Goal: Task Accomplishment & Management: Manage account settings

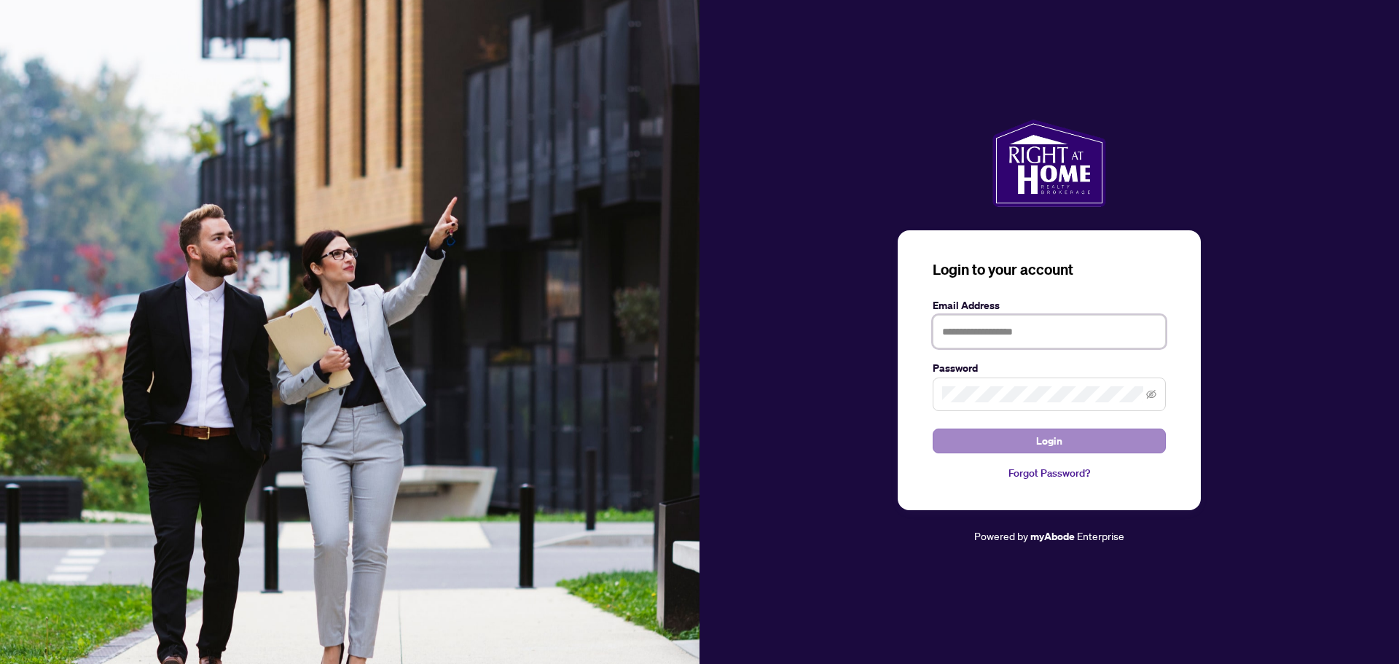
type input "**********"
click at [1052, 444] on span "Login" at bounding box center [1049, 440] width 26 height 23
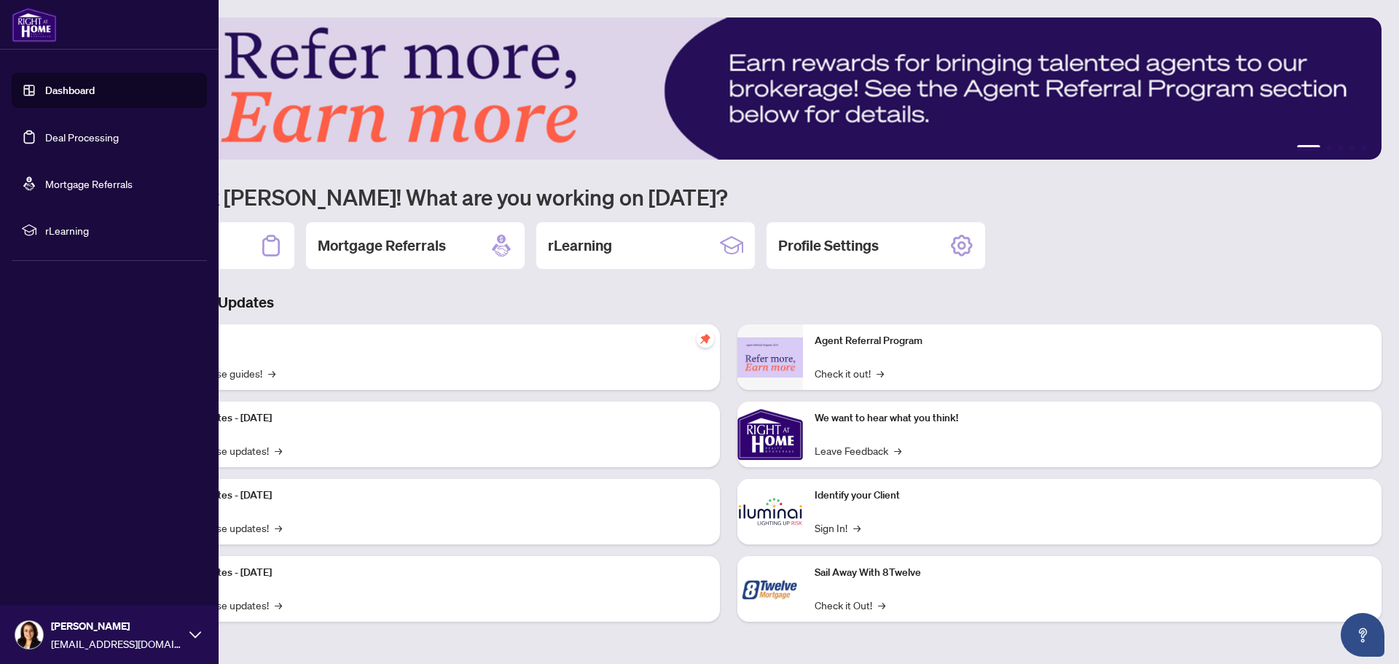
click at [91, 141] on link "Deal Processing" at bounding box center [82, 136] width 74 height 13
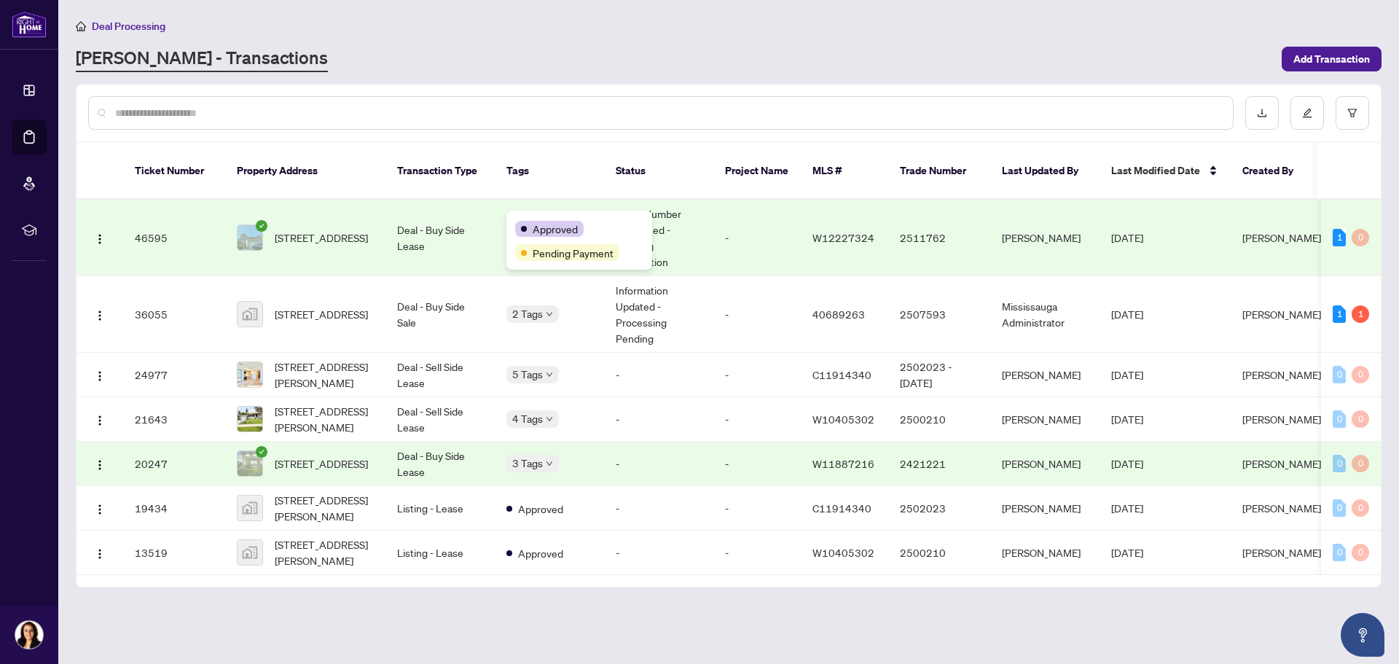
click at [538, 225] on span "Approved" at bounding box center [555, 229] width 45 height 16
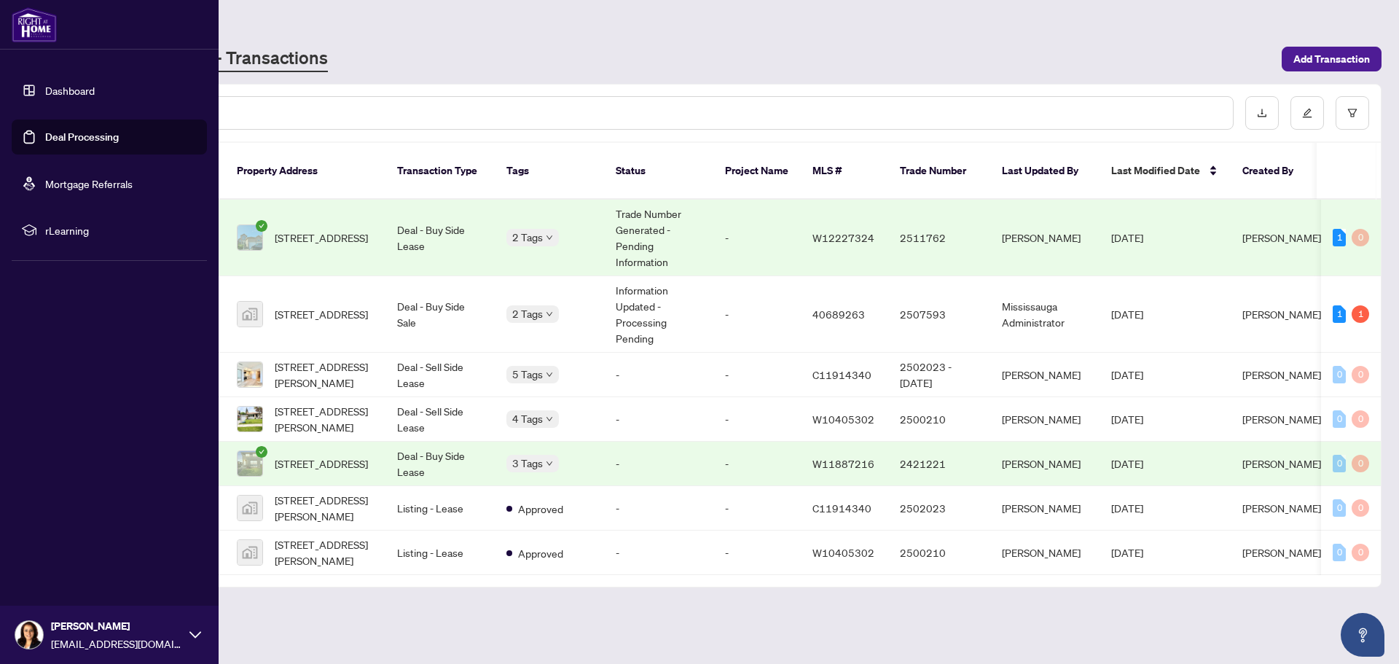
click at [47, 138] on link "Deal Processing" at bounding box center [82, 136] width 74 height 13
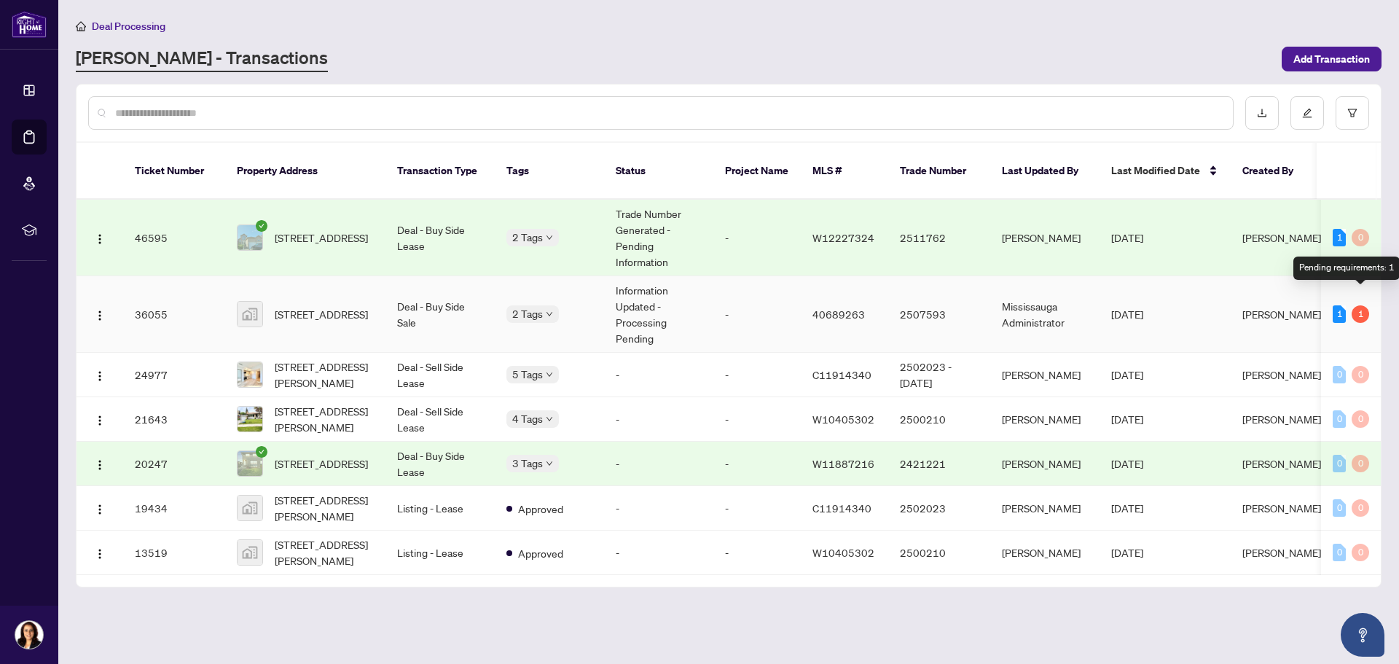
click at [1360, 305] on div "1" at bounding box center [1360, 313] width 17 height 17
click at [1331, 297] on td "1 1" at bounding box center [1351, 314] width 60 height 77
click at [442, 316] on td "Deal - Buy Side Sale" at bounding box center [439, 314] width 109 height 77
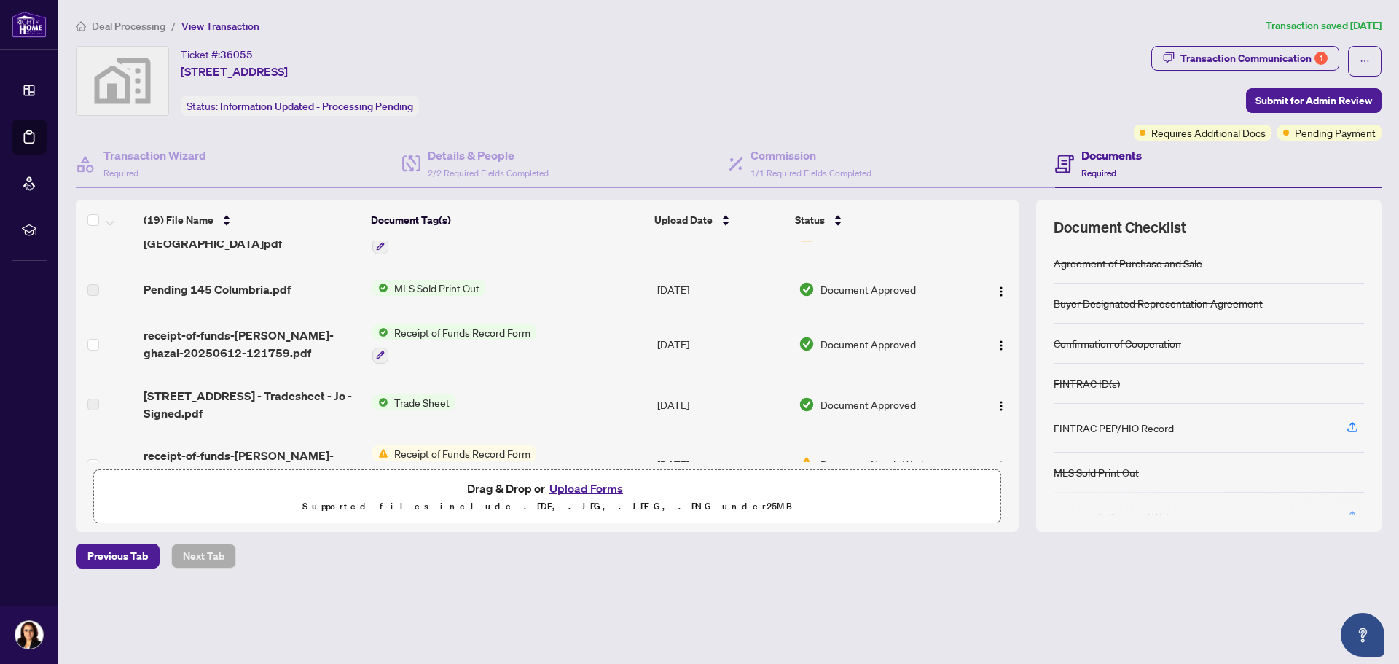
scroll to position [73, 0]
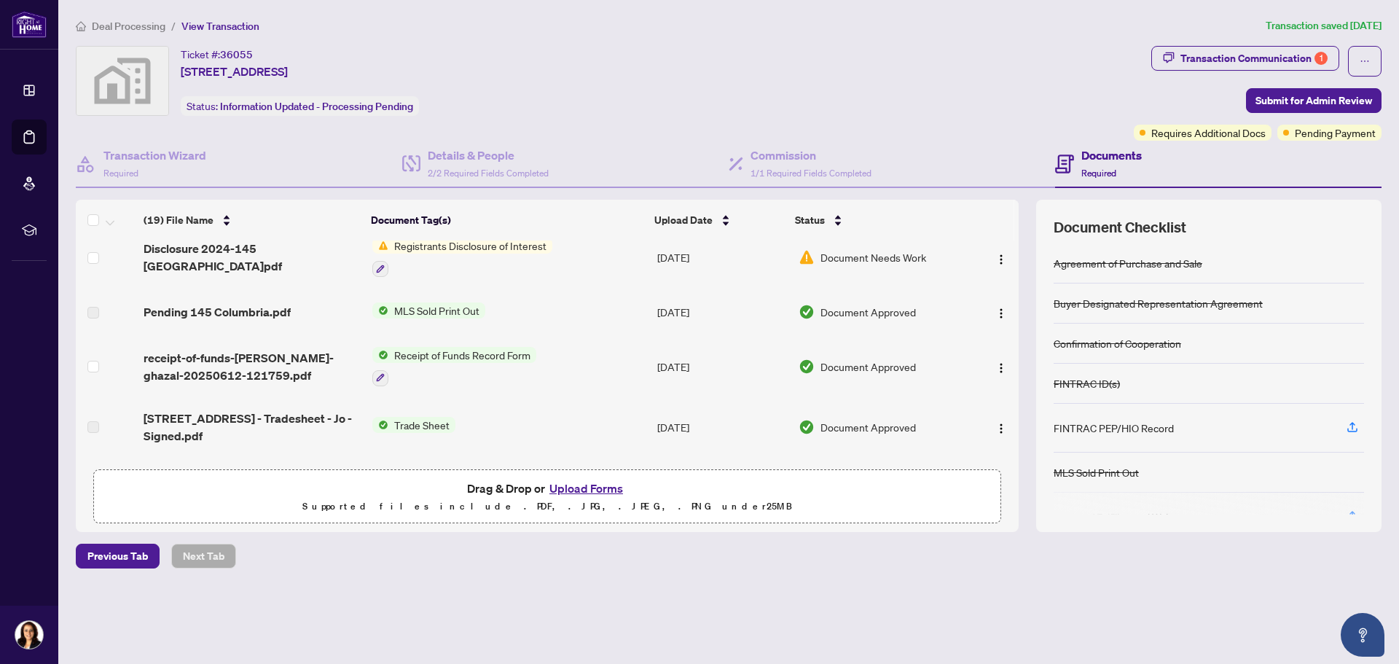
click at [1215, 136] on span "Requires Additional Docs" at bounding box center [1208, 133] width 114 height 16
click at [1216, 127] on span "Requires Additional Docs" at bounding box center [1208, 133] width 114 height 16
click at [1196, 103] on div "Requires Additional Docs" at bounding box center [1207, 103] width 110 height 23
click at [1264, 56] on div "Transaction Communication 1" at bounding box center [1253, 58] width 147 height 23
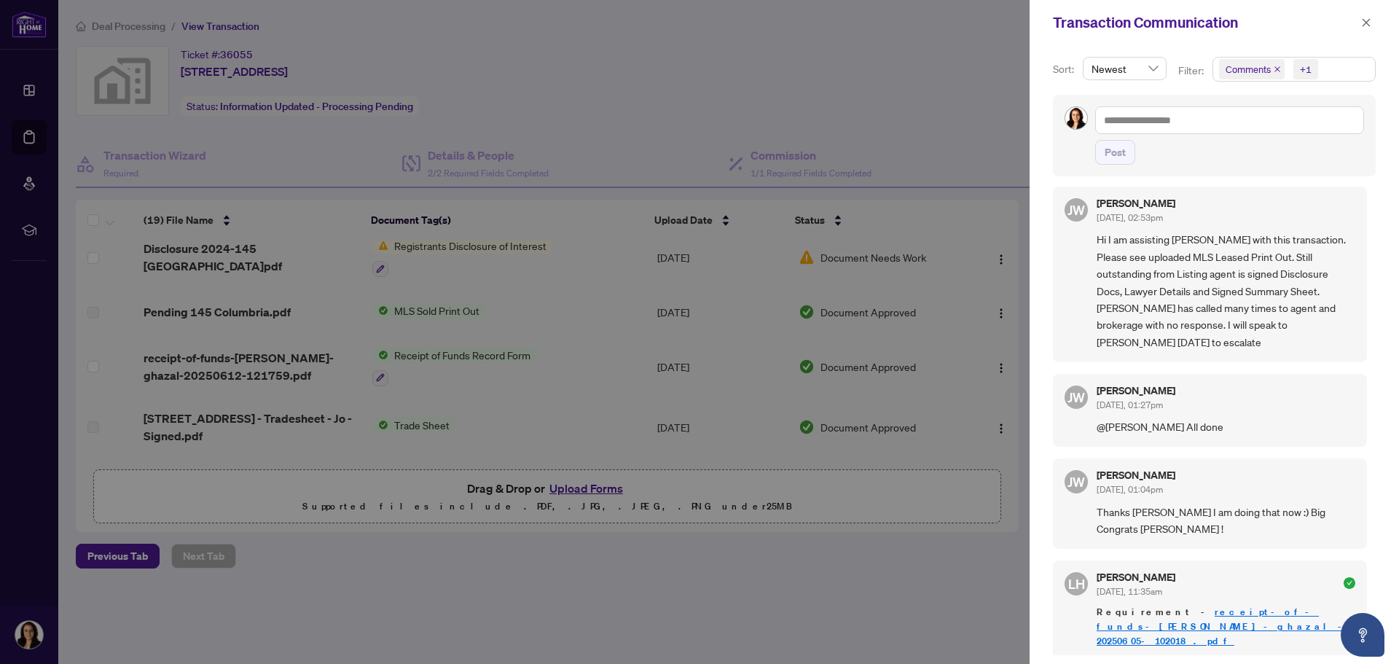
scroll to position [0, 0]
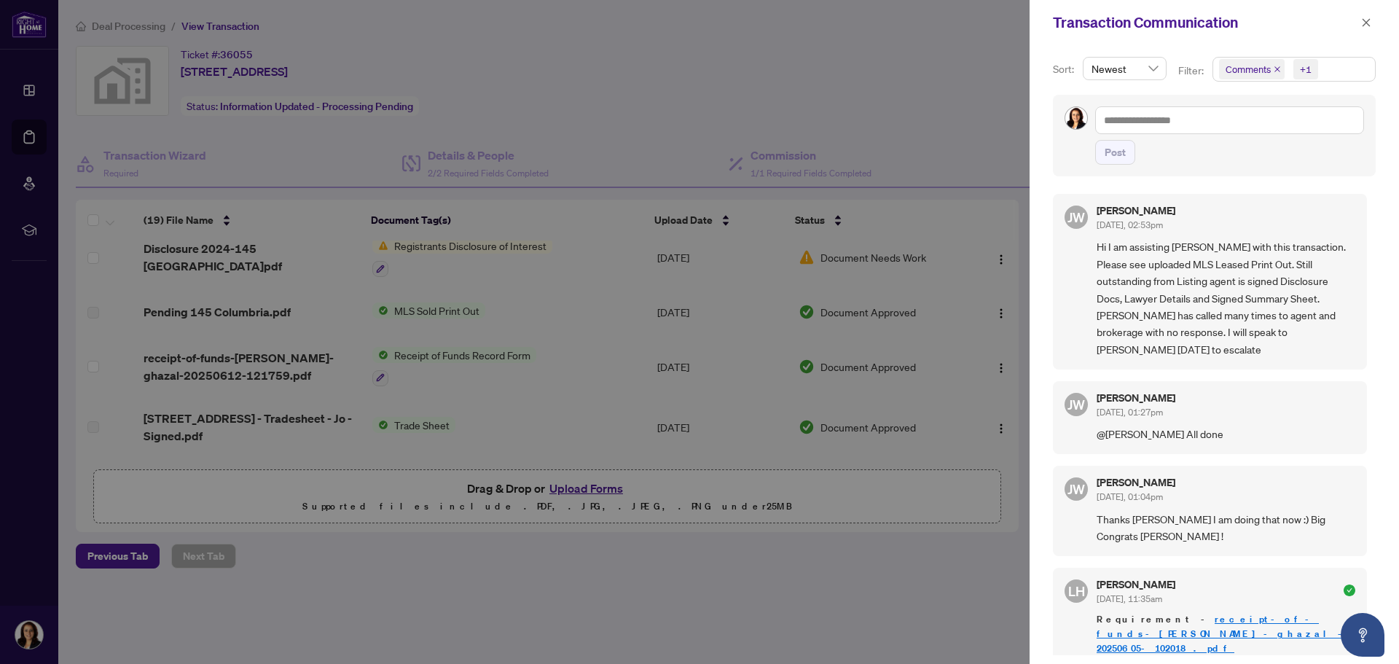
click at [1368, 26] on icon "close" at bounding box center [1366, 22] width 10 height 10
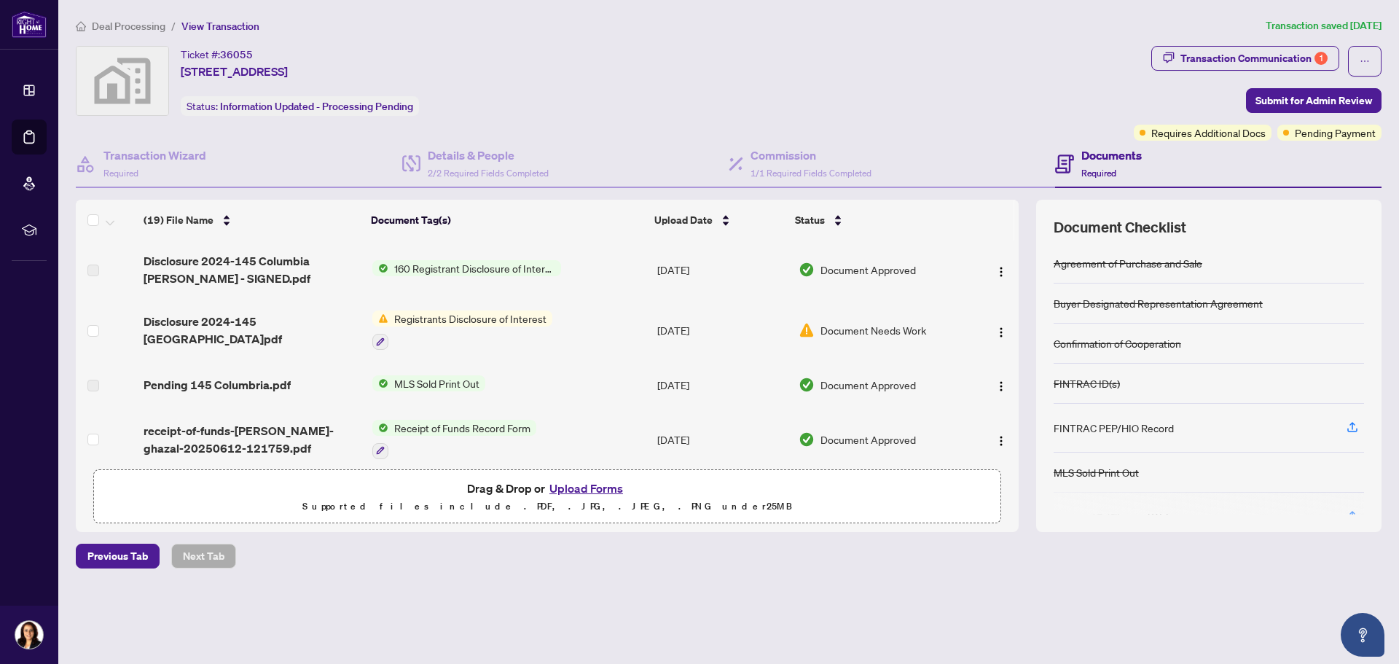
click at [837, 325] on span "Document Needs Work" at bounding box center [873, 330] width 106 height 16
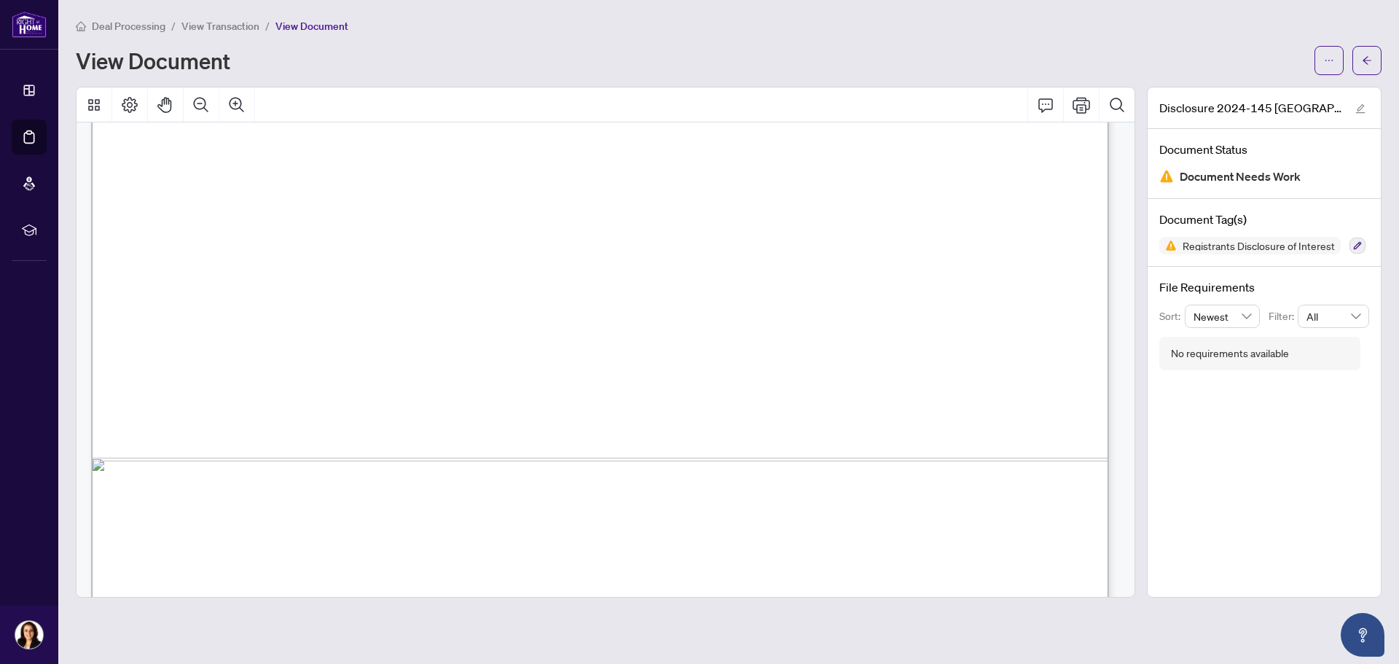
scroll to position [872, 0]
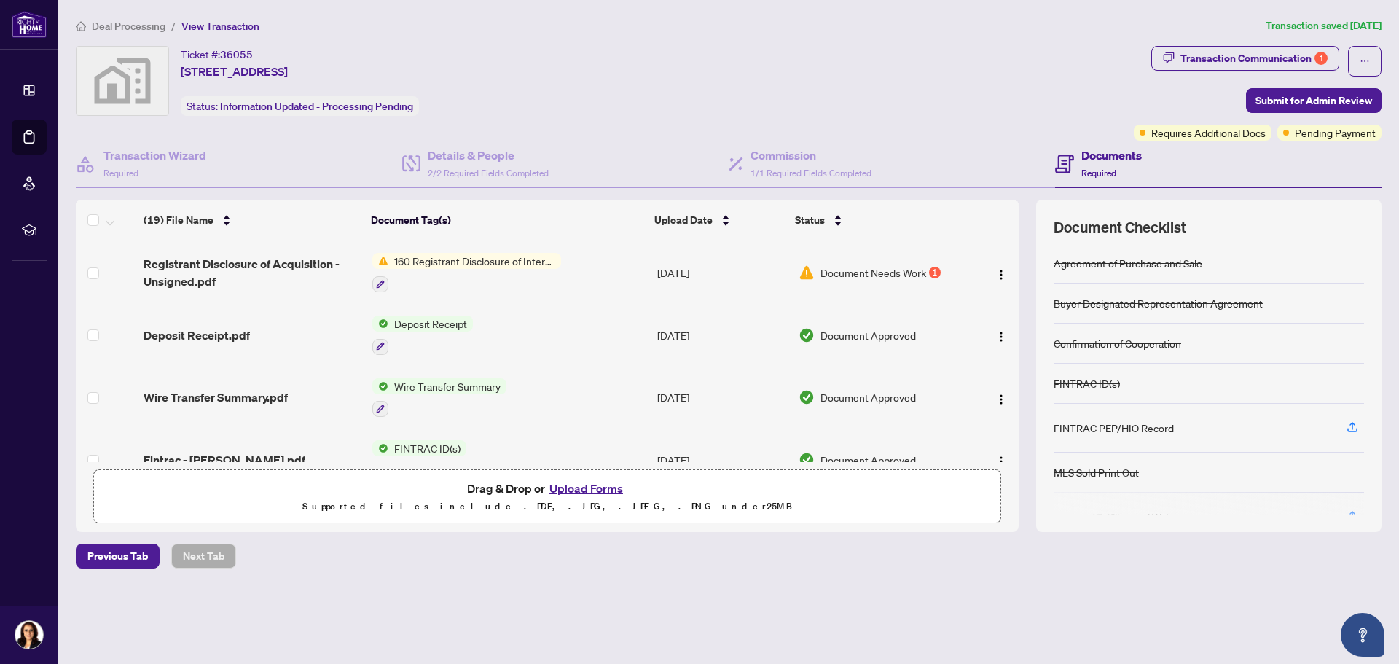
scroll to position [729, 0]
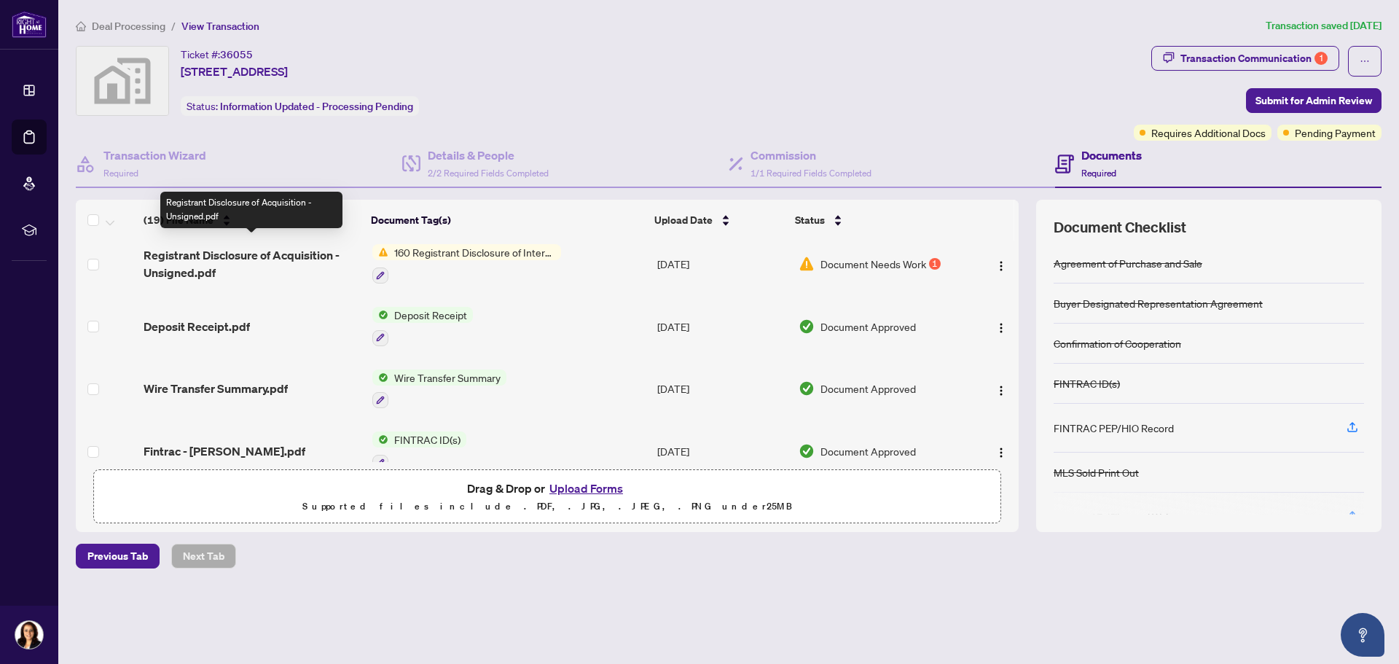
click at [251, 249] on span "Registrant Disclosure of Acquisition - Unsigned.pdf" at bounding box center [252, 263] width 216 height 35
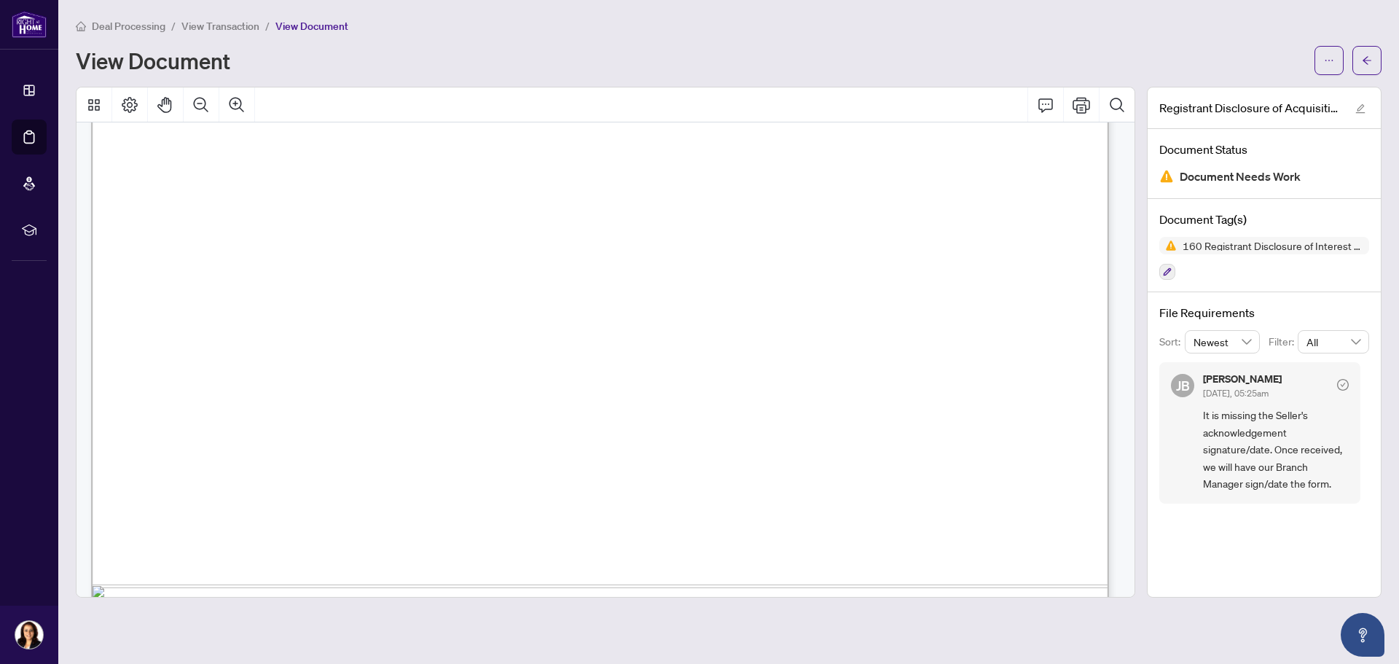
scroll to position [435, 0]
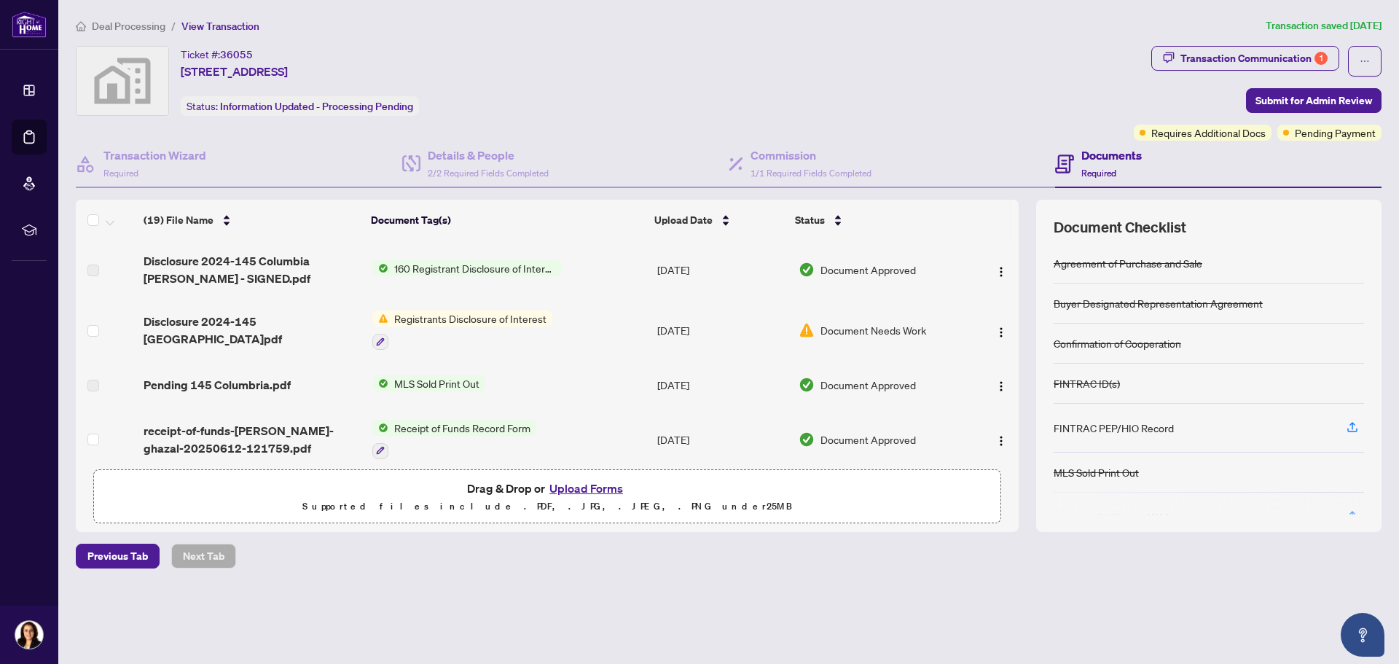
click at [406, 315] on span "Registrants Disclosure of Interest" at bounding box center [470, 318] width 164 height 16
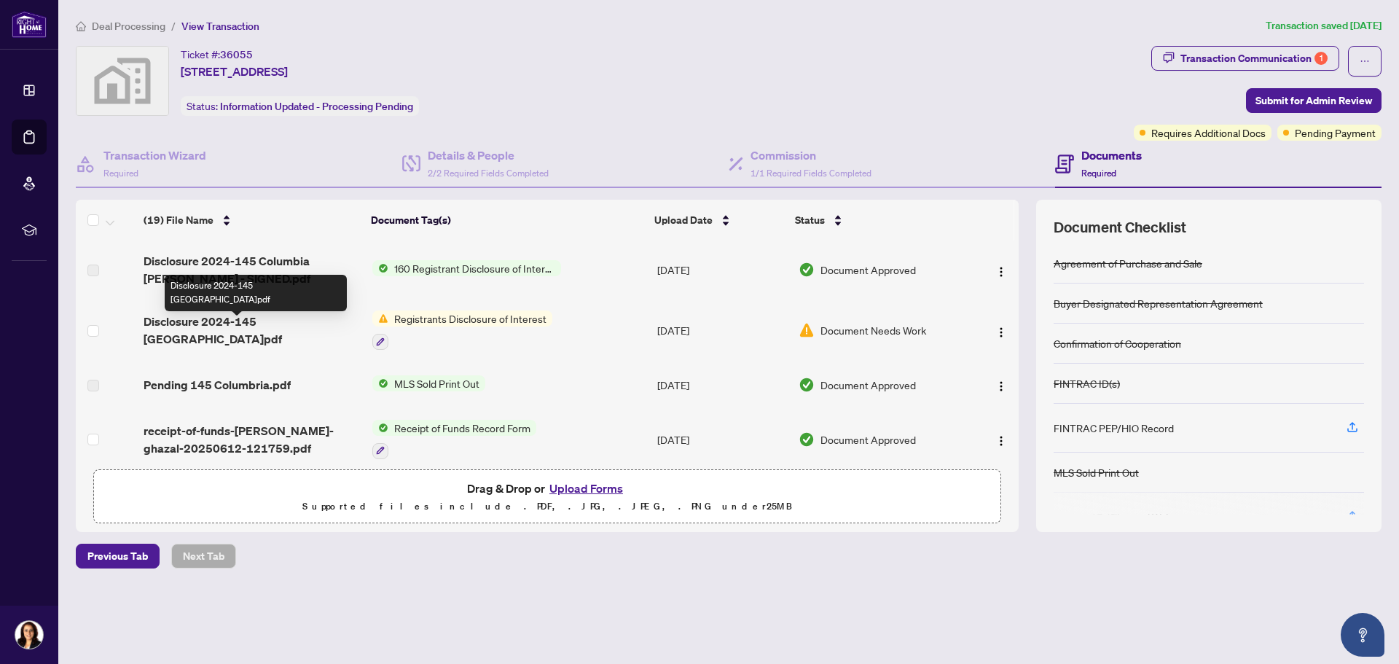
click at [266, 327] on span "Disclosure 2024-145 [GEOGRAPHIC_DATA]pdf" at bounding box center [252, 330] width 216 height 35
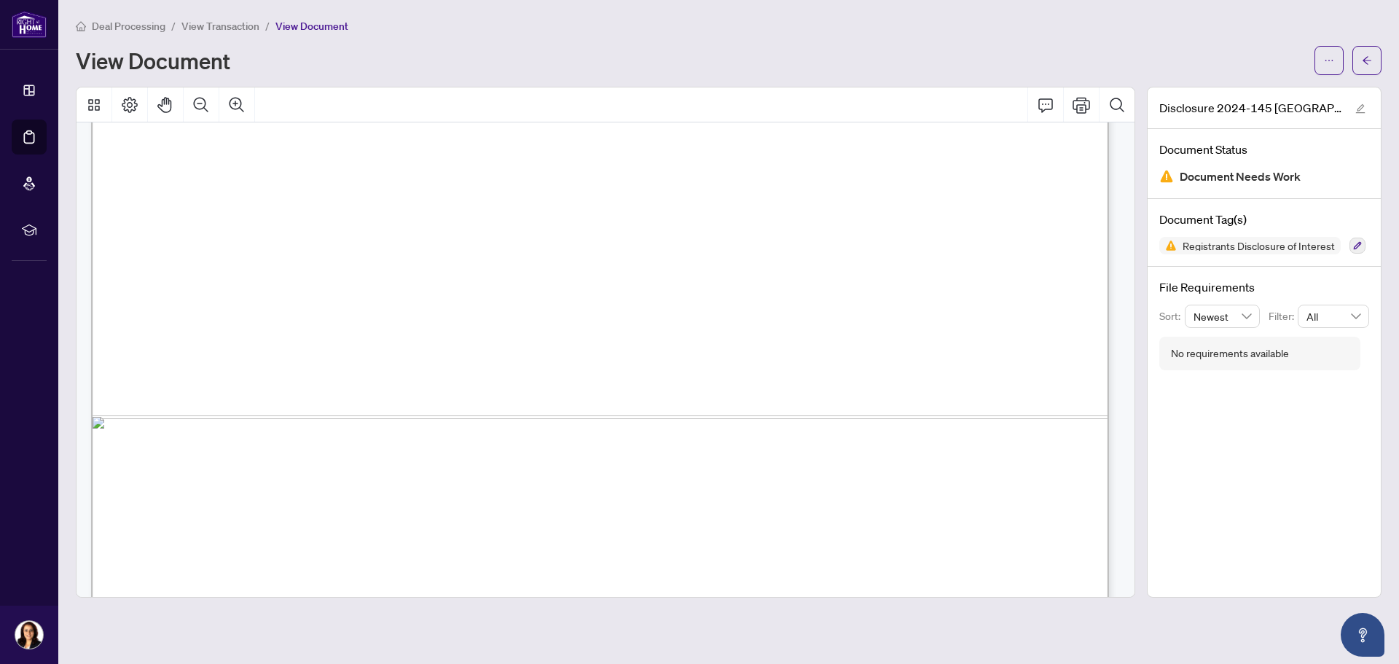
scroll to position [872, 0]
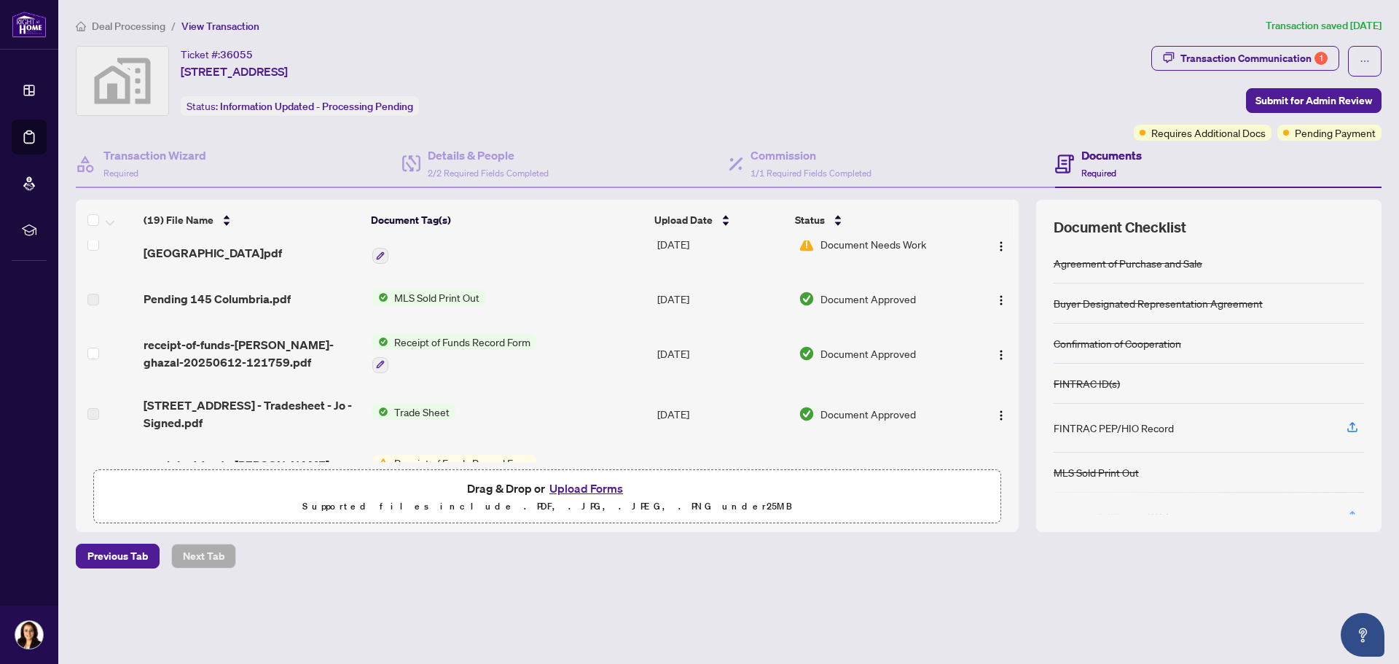
scroll to position [73, 0]
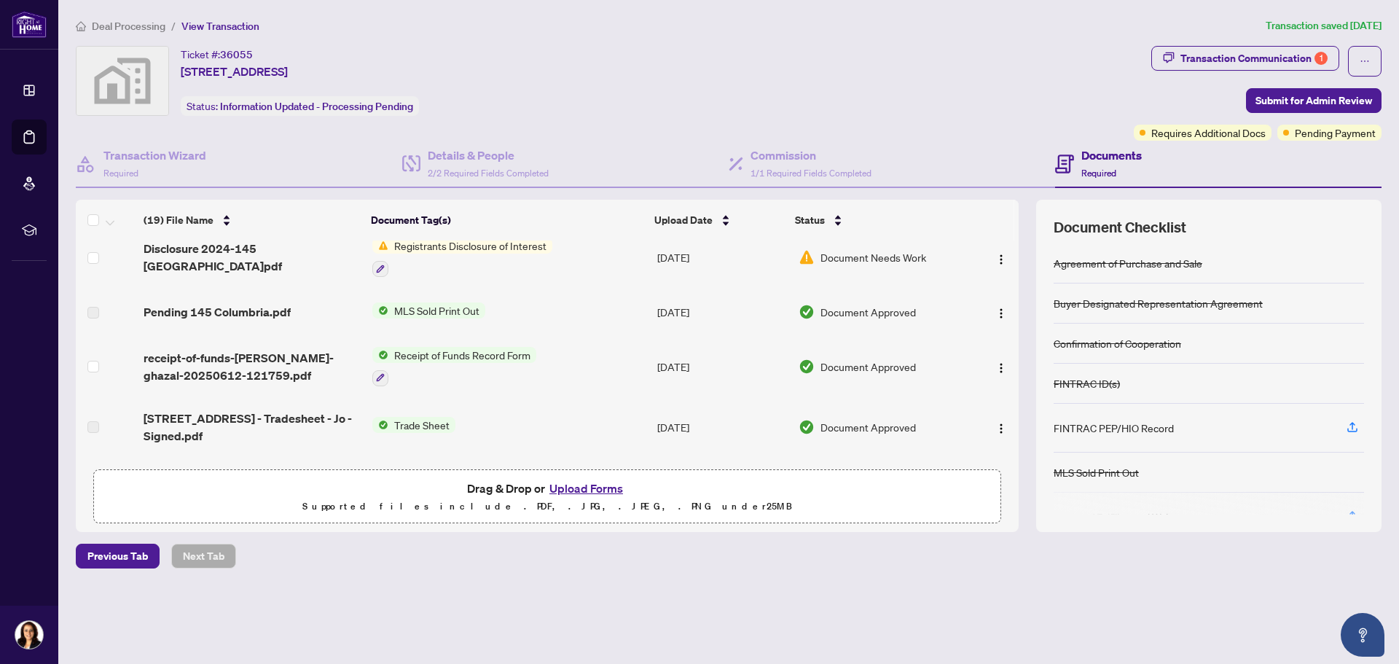
click at [873, 256] on span "Document Needs Work" at bounding box center [873, 257] width 106 height 16
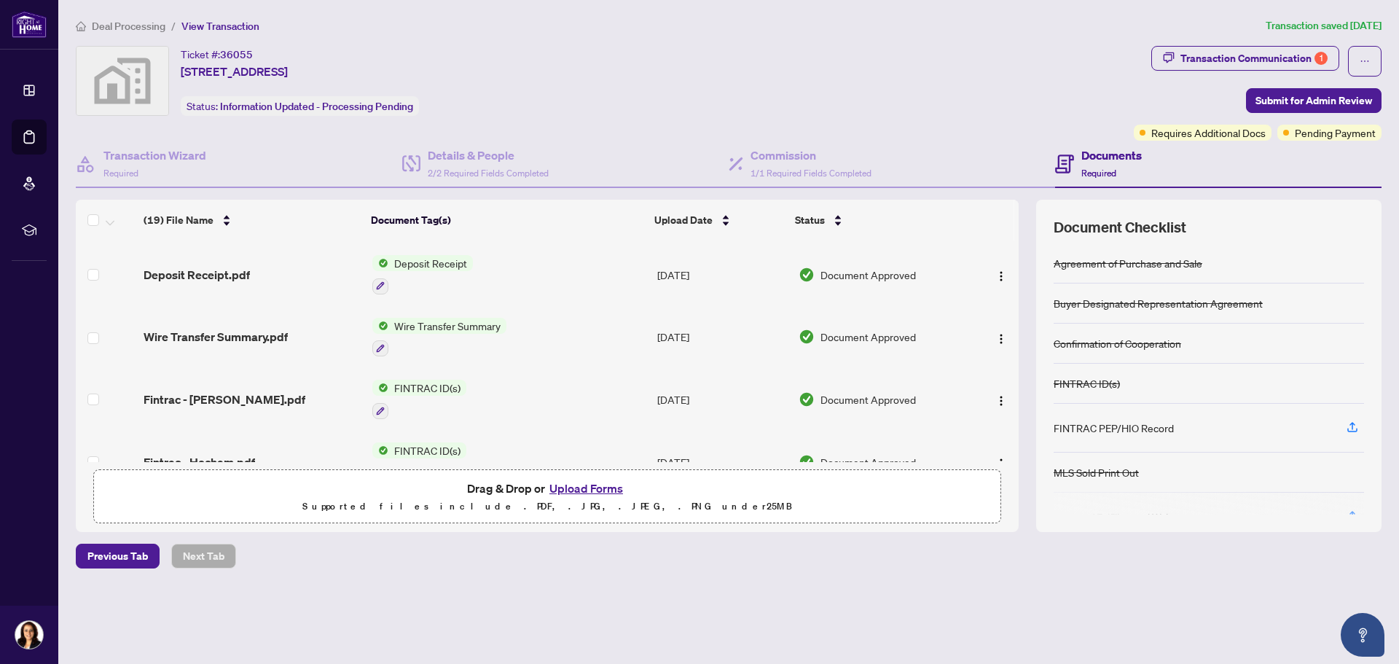
scroll to position [708, 0]
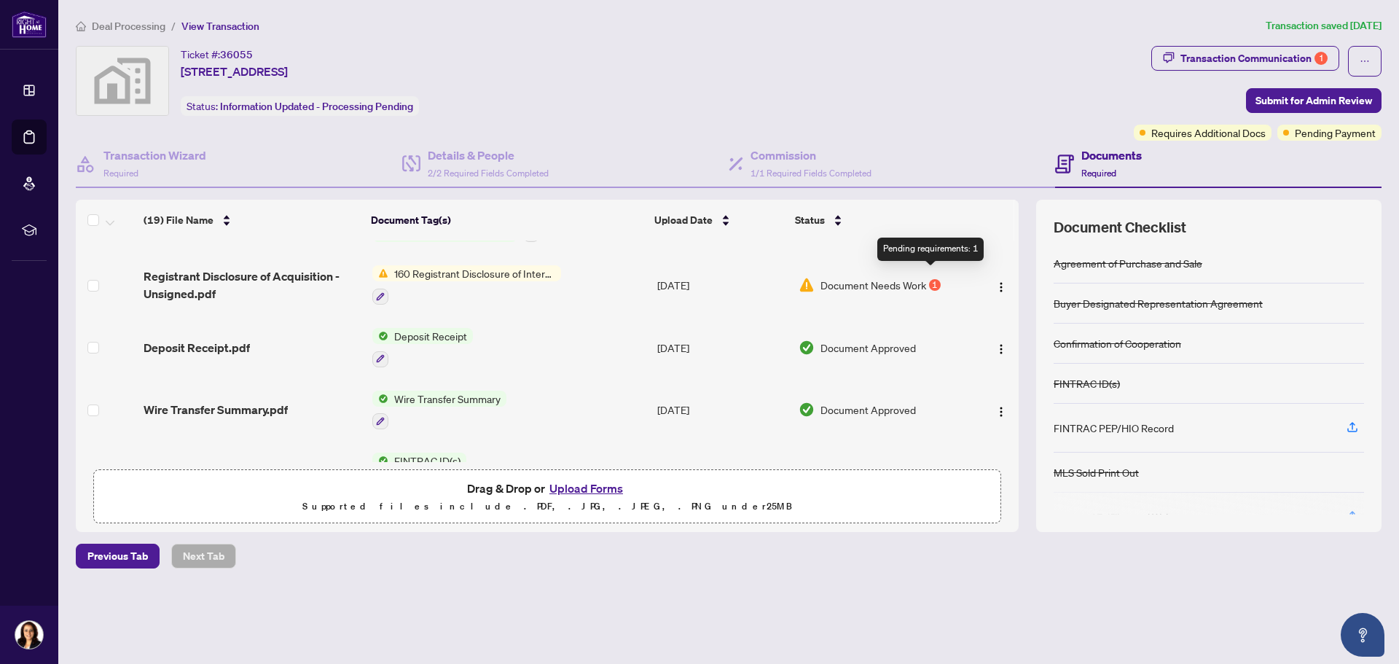
click at [933, 279] on div "1" at bounding box center [935, 285] width 12 height 12
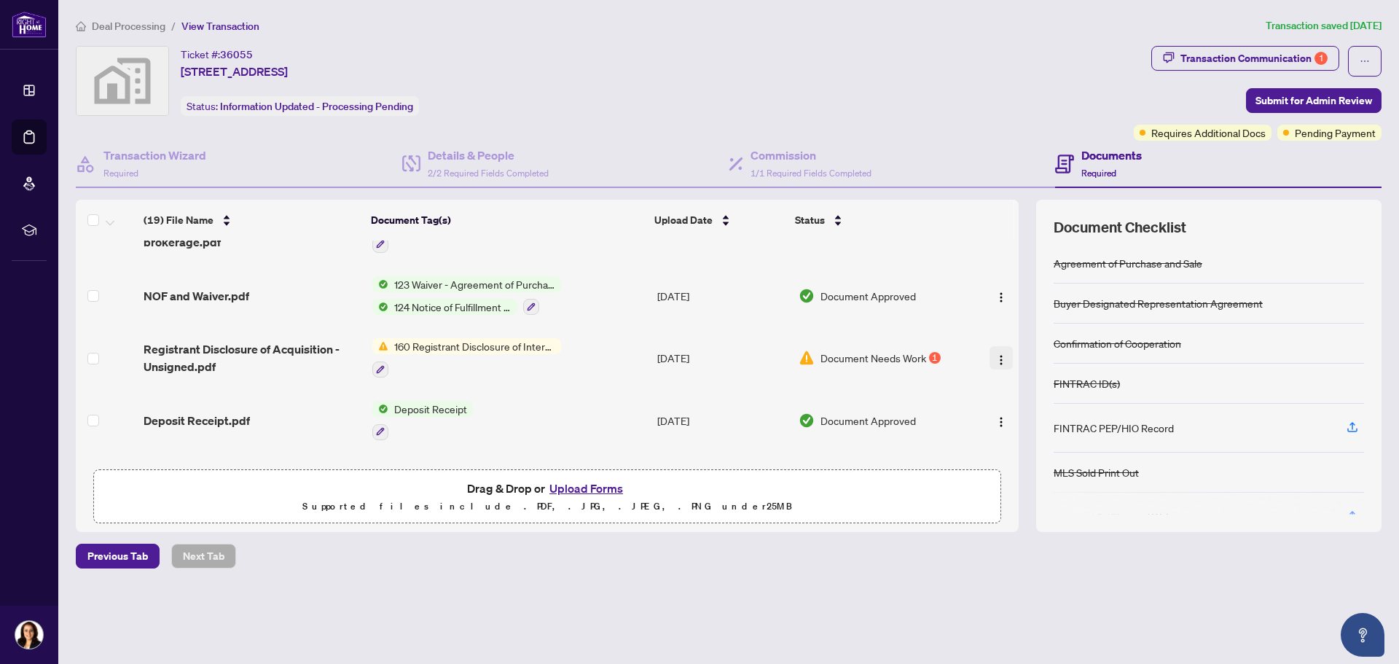
click at [1000, 354] on img "button" at bounding box center [1001, 360] width 12 height 12
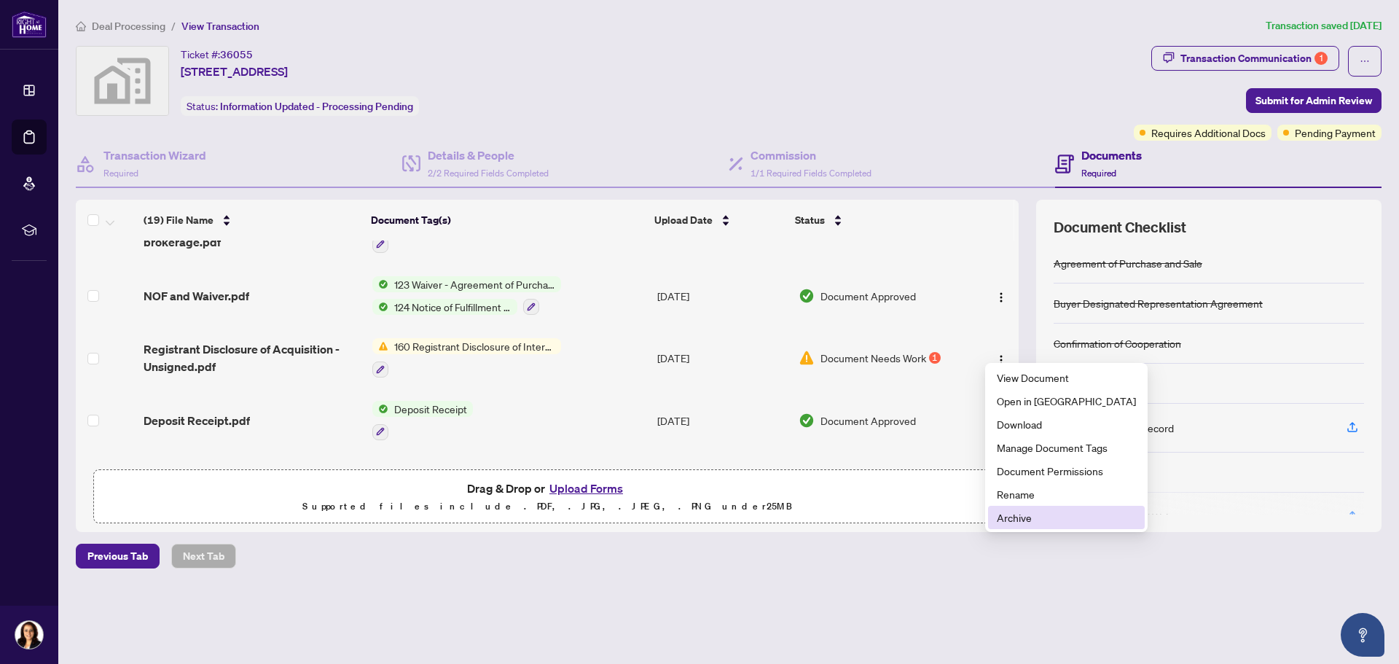
click at [1024, 522] on span "Archive" at bounding box center [1066, 517] width 139 height 16
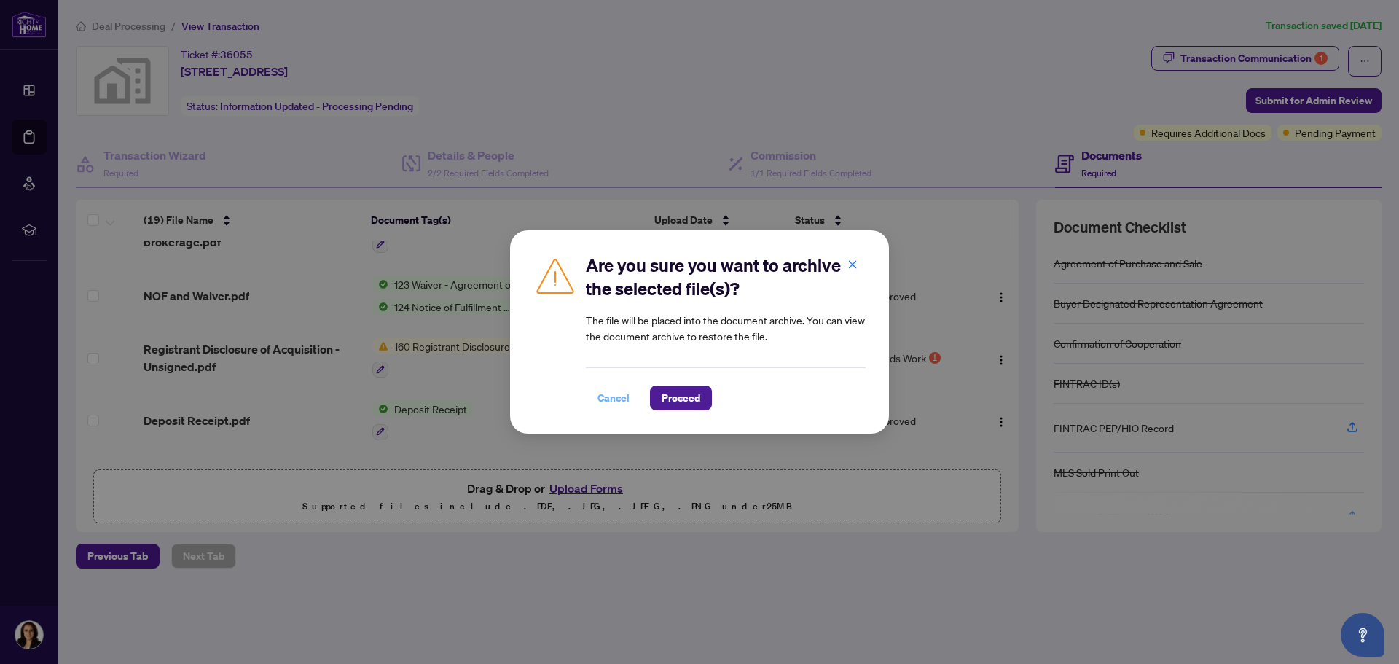
click at [611, 400] on span "Cancel" at bounding box center [614, 397] width 32 height 23
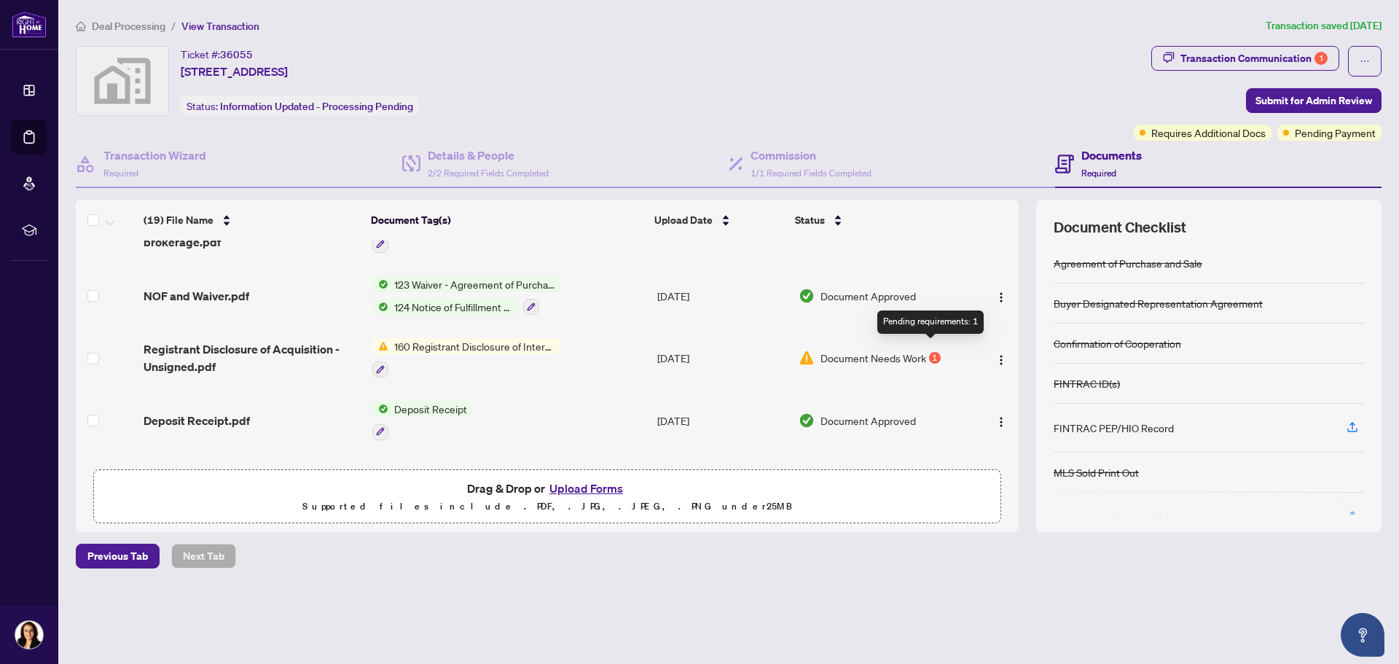
click at [929, 352] on div "1" at bounding box center [935, 358] width 12 height 12
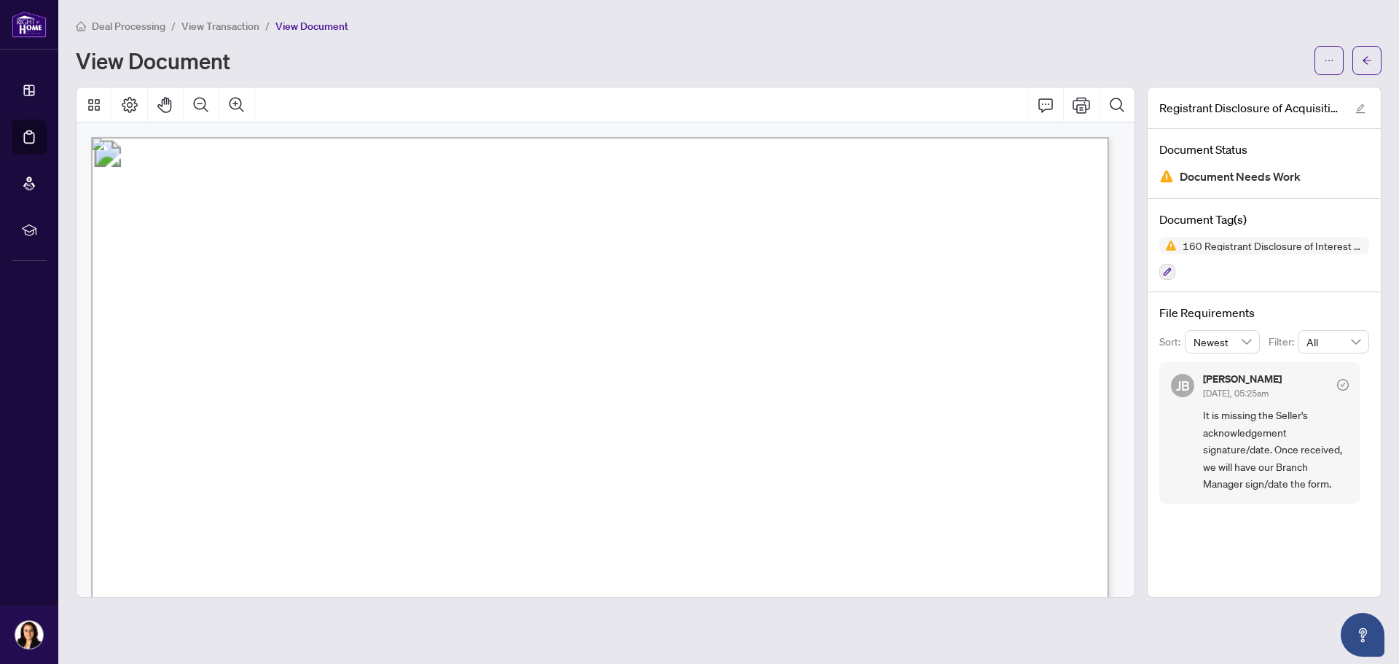
click at [1253, 485] on span "It is missing the Seller's acknowledgement signature/date. Once received, we wi…" at bounding box center [1276, 449] width 146 height 85
click at [1188, 427] on div "[PERSON_NAME] [DATE], 05:25am It is missing the Seller's acknowledgement signat…" at bounding box center [1259, 432] width 201 height 141
click at [1352, 381] on div "[PERSON_NAME] [DATE], 05:25am It is missing the Seller's acknowledgement signat…" at bounding box center [1259, 432] width 201 height 141
click at [1344, 383] on icon "check-circle" at bounding box center [1343, 385] width 5 height 4
click at [1223, 175] on span "Document Needs Work" at bounding box center [1240, 177] width 121 height 20
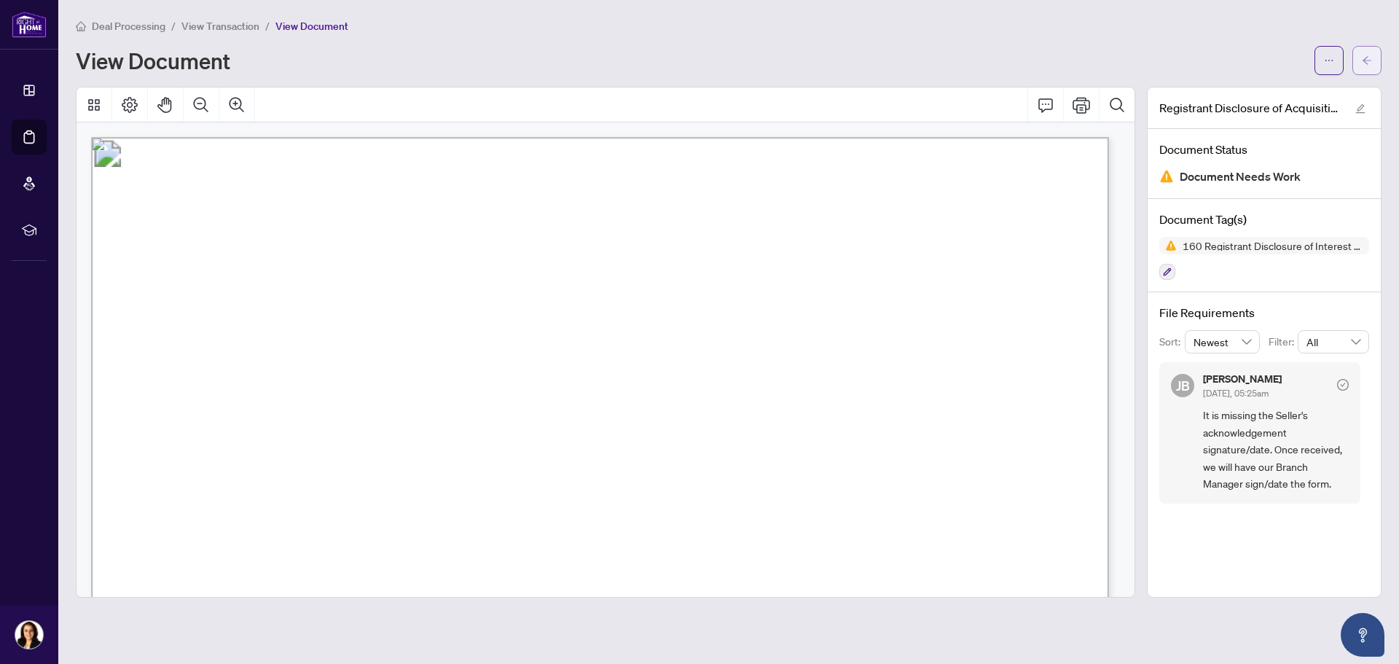
click at [1368, 63] on icon "arrow-left" at bounding box center [1367, 60] width 10 height 10
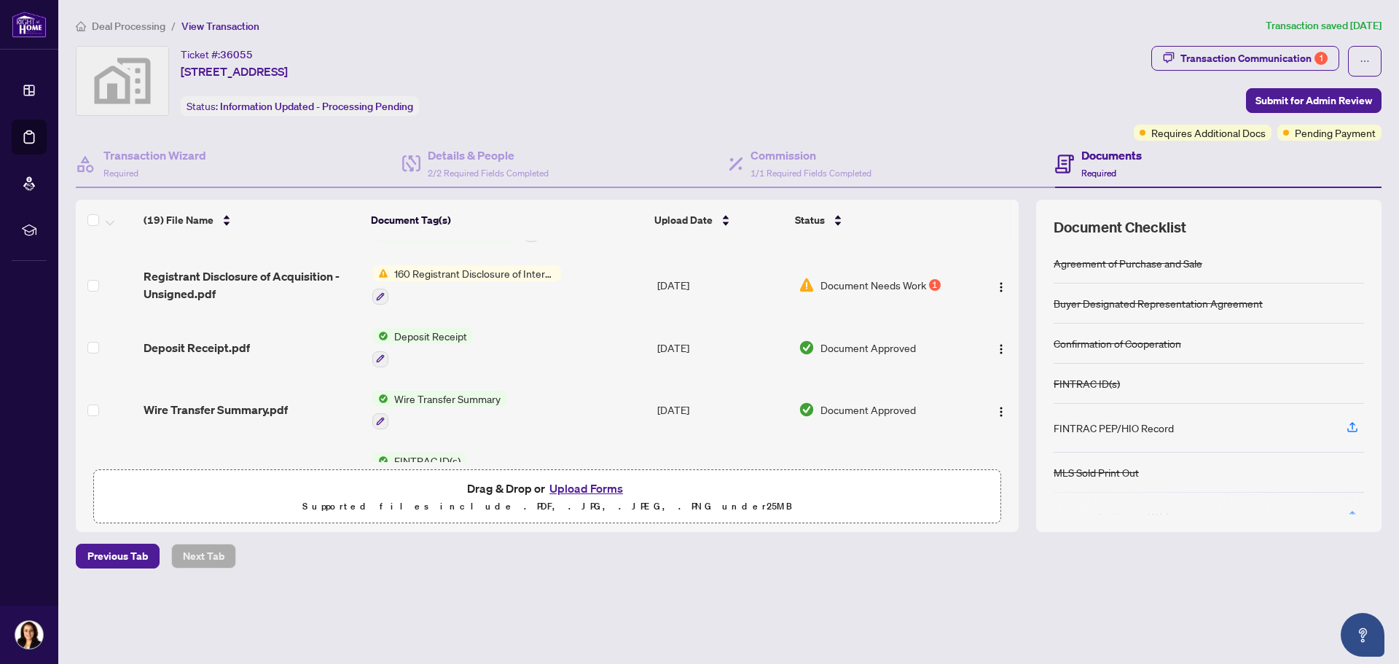
scroll to position [635, 0]
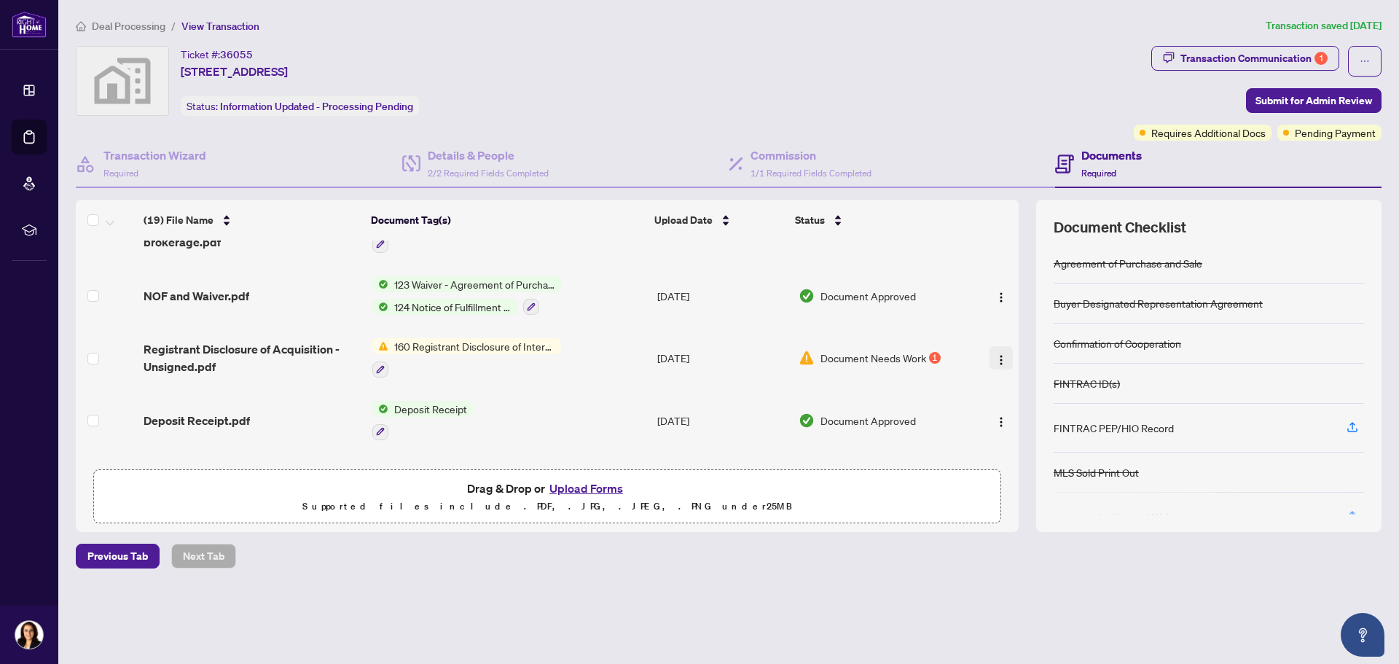
click at [997, 354] on img "button" at bounding box center [1001, 360] width 12 height 12
click at [1254, 57] on div "Transaction Communication 1" at bounding box center [1253, 58] width 147 height 23
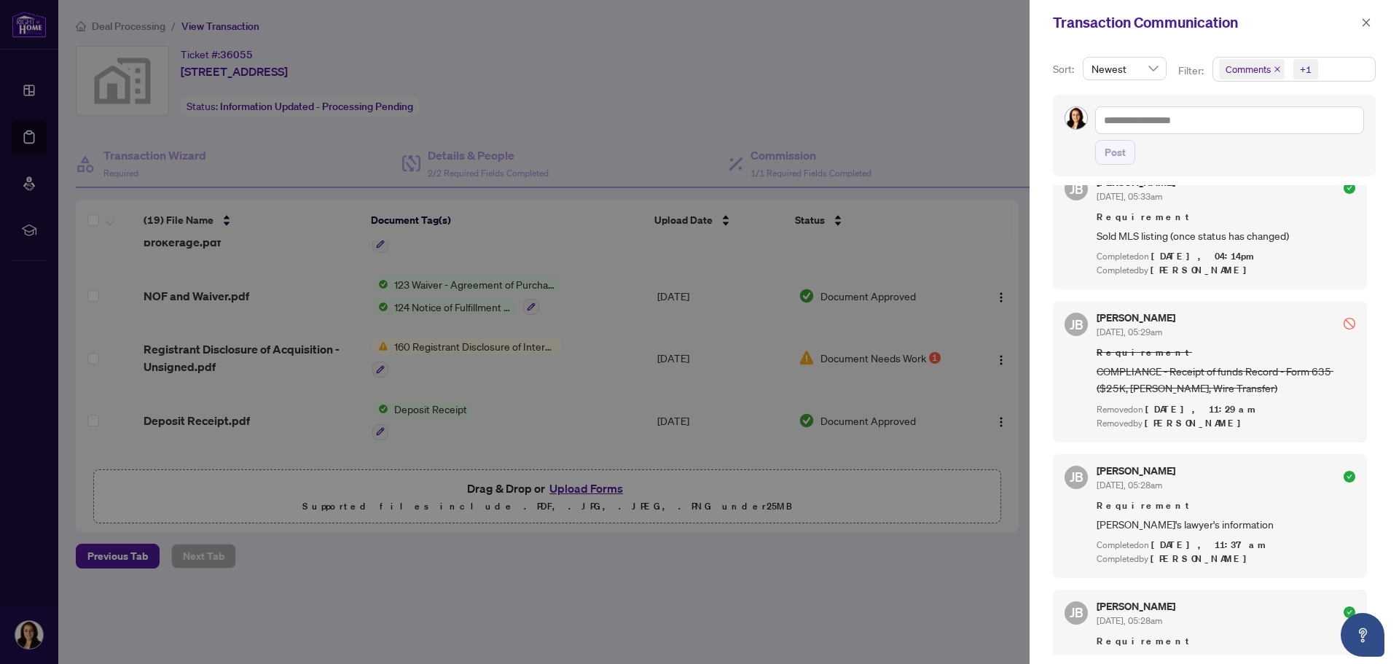
scroll to position [1645, 0]
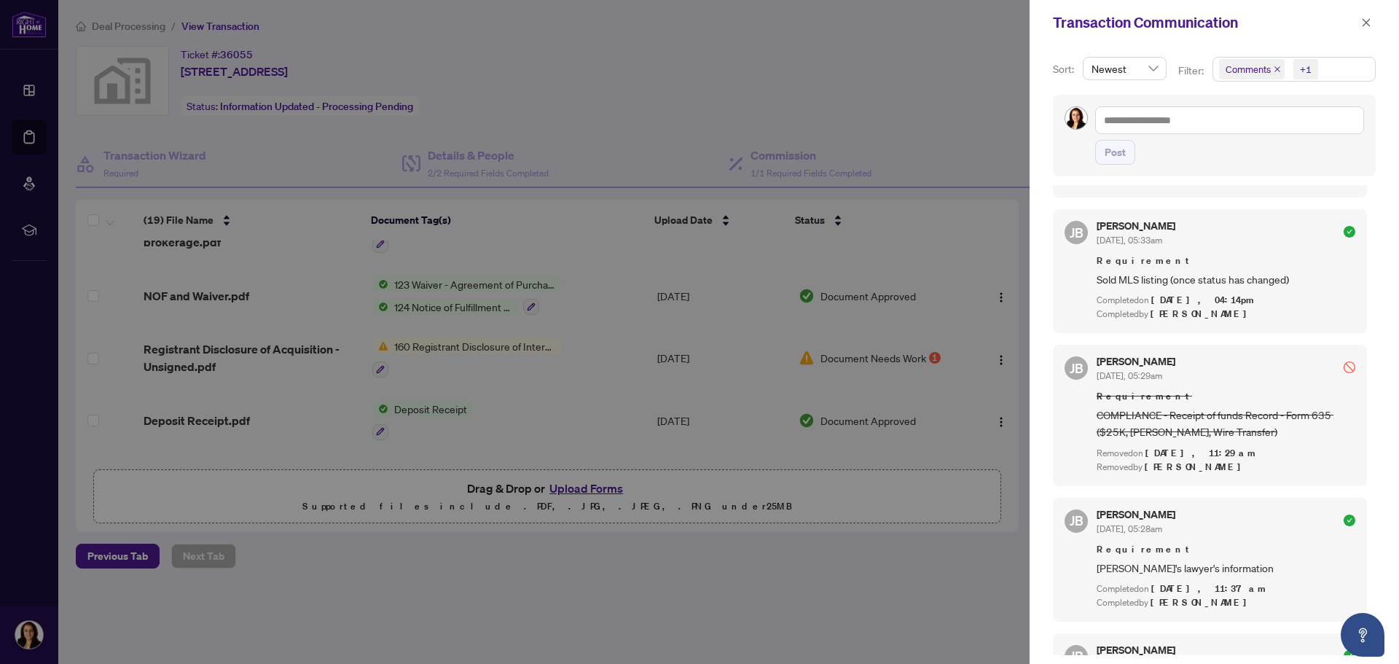
click at [884, 563] on div at bounding box center [699, 332] width 1399 height 664
click at [1363, 17] on span "button" at bounding box center [1366, 22] width 10 height 23
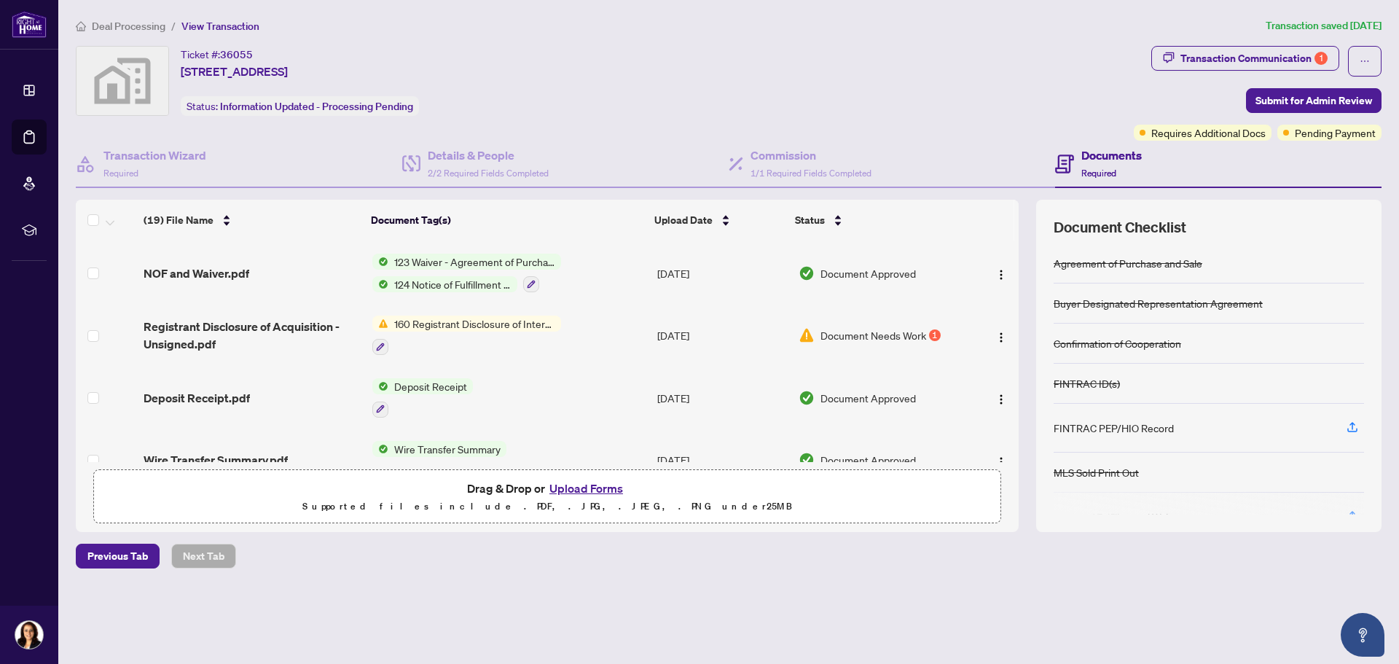
scroll to position [635, 0]
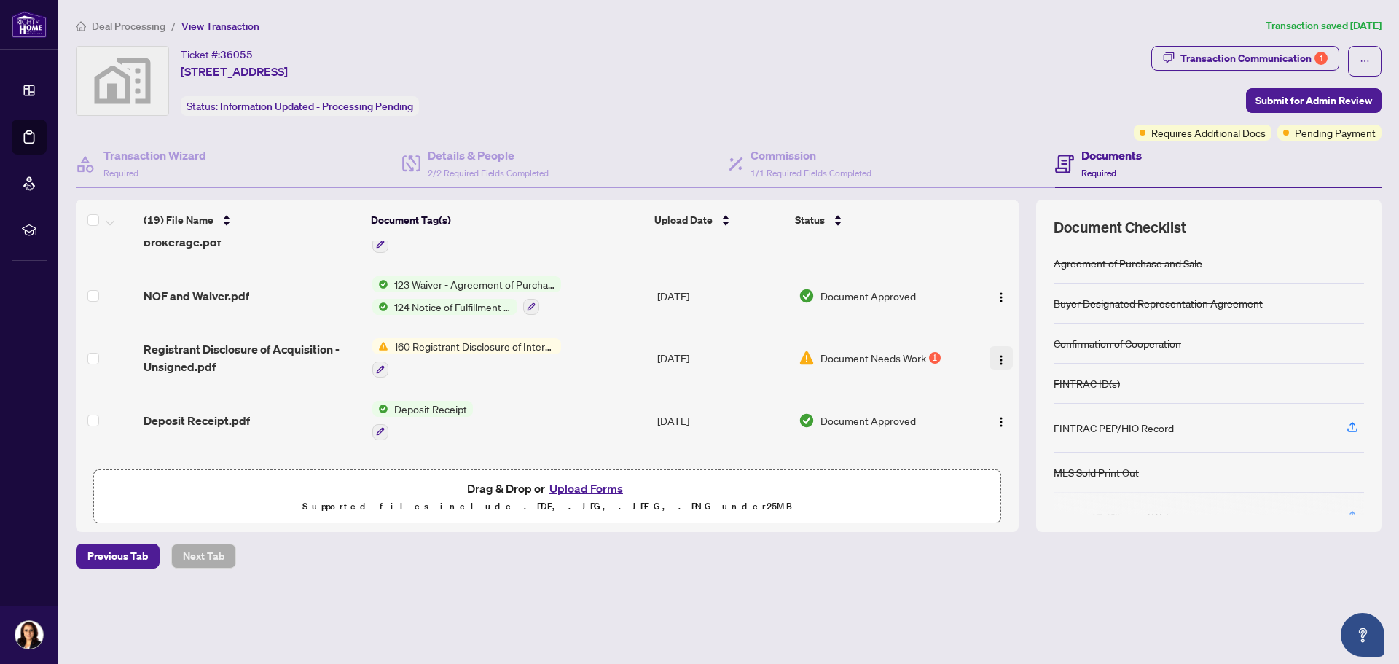
click at [999, 354] on img "button" at bounding box center [1001, 360] width 12 height 12
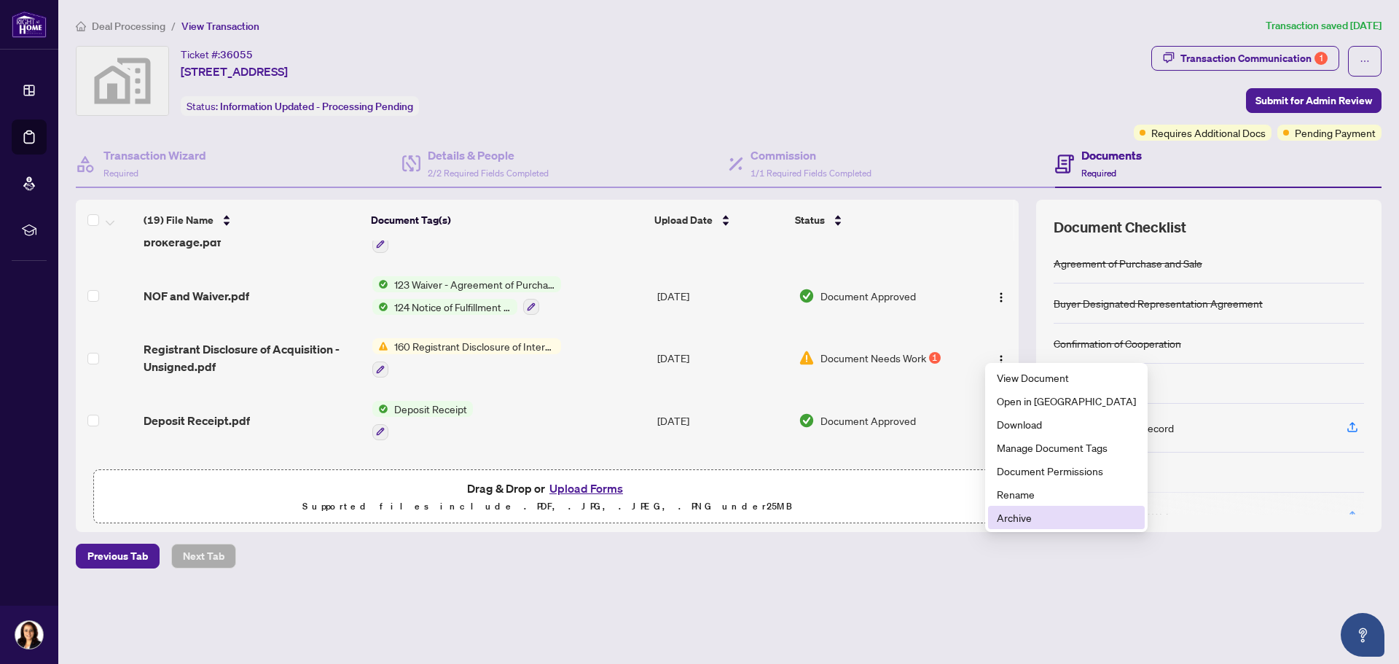
click at [1028, 517] on span "Archive" at bounding box center [1066, 517] width 139 height 16
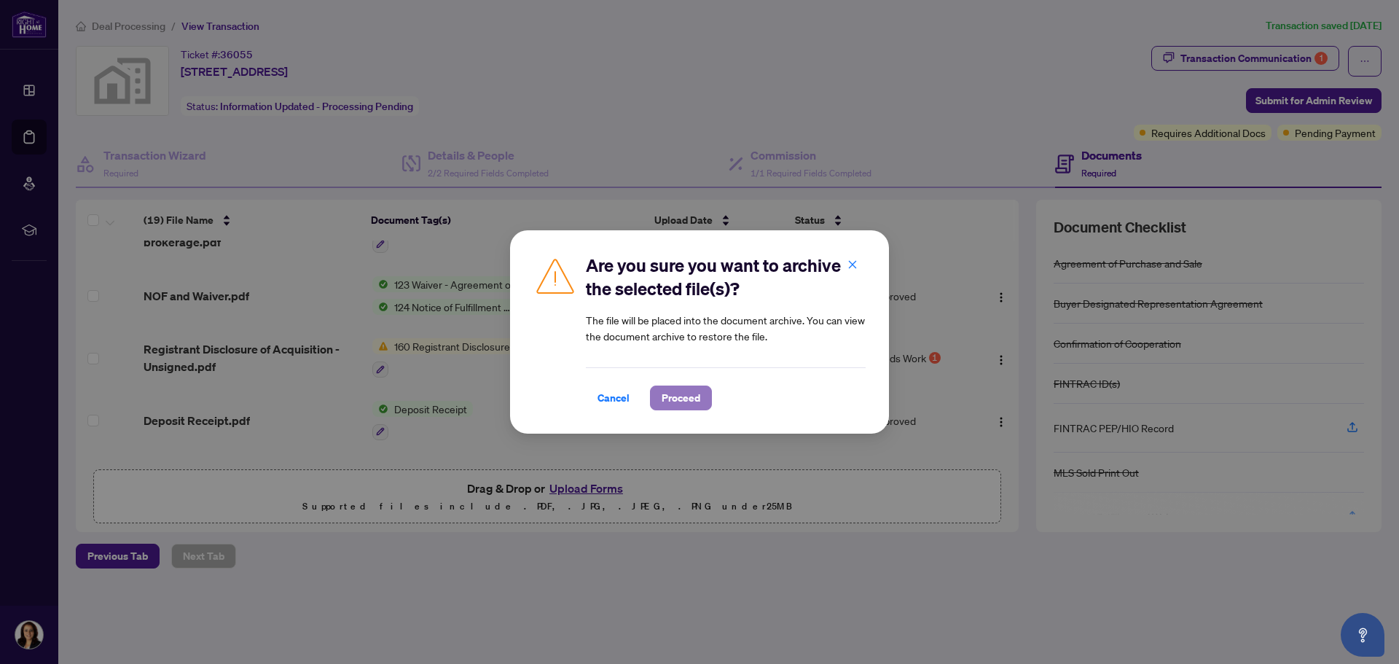
click at [683, 397] on span "Proceed" at bounding box center [681, 397] width 39 height 23
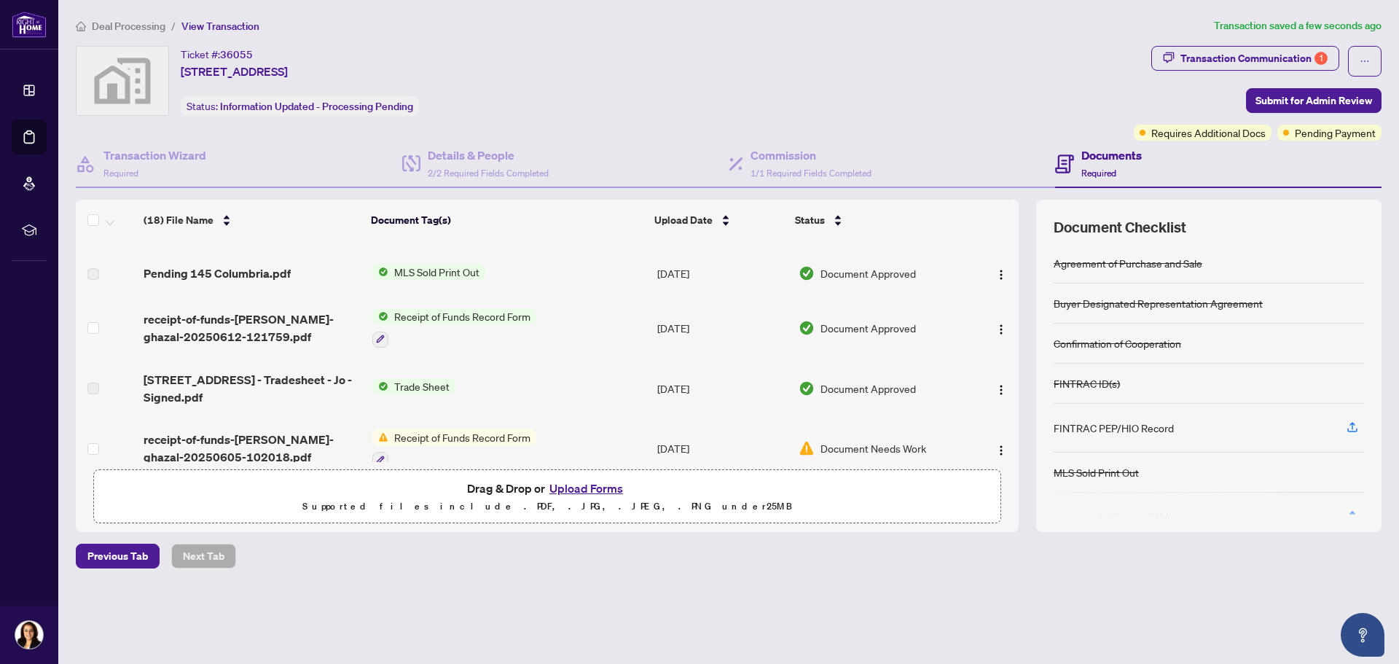
scroll to position [146, 0]
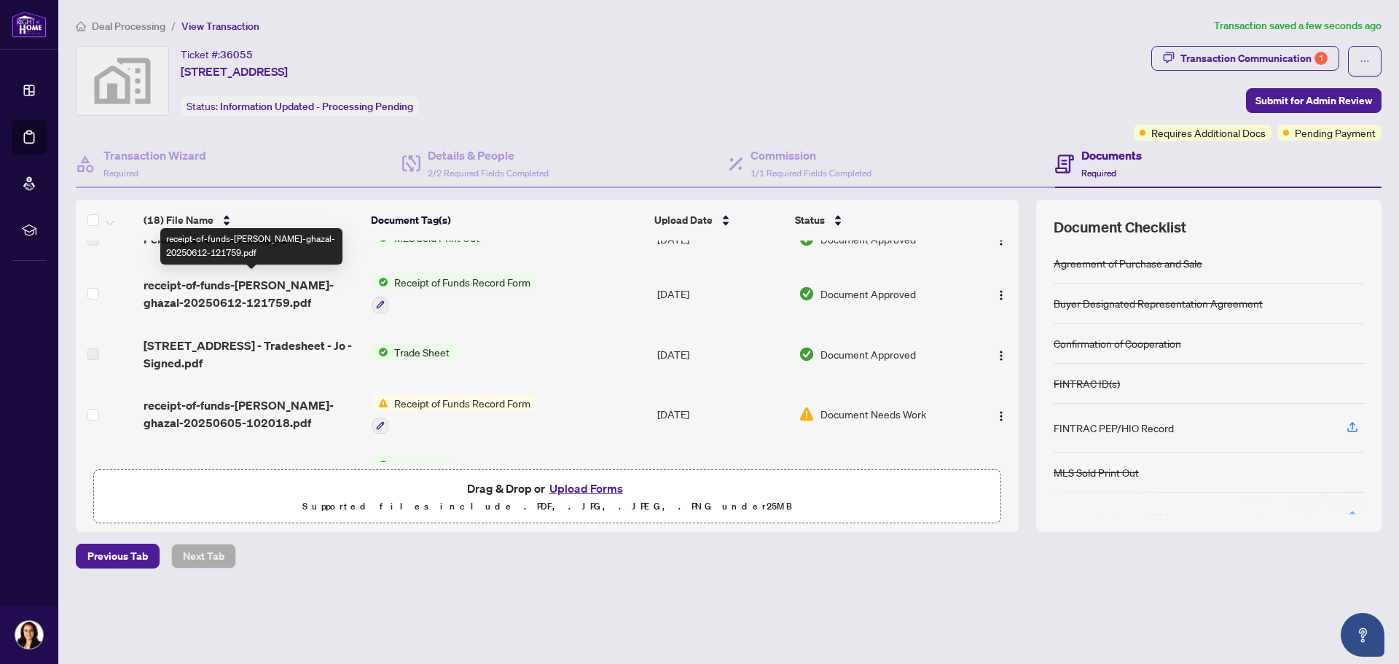
click at [313, 283] on span "receipt-of-funds-[PERSON_NAME]-ghazal-20250612-121759.pdf" at bounding box center [252, 293] width 216 height 35
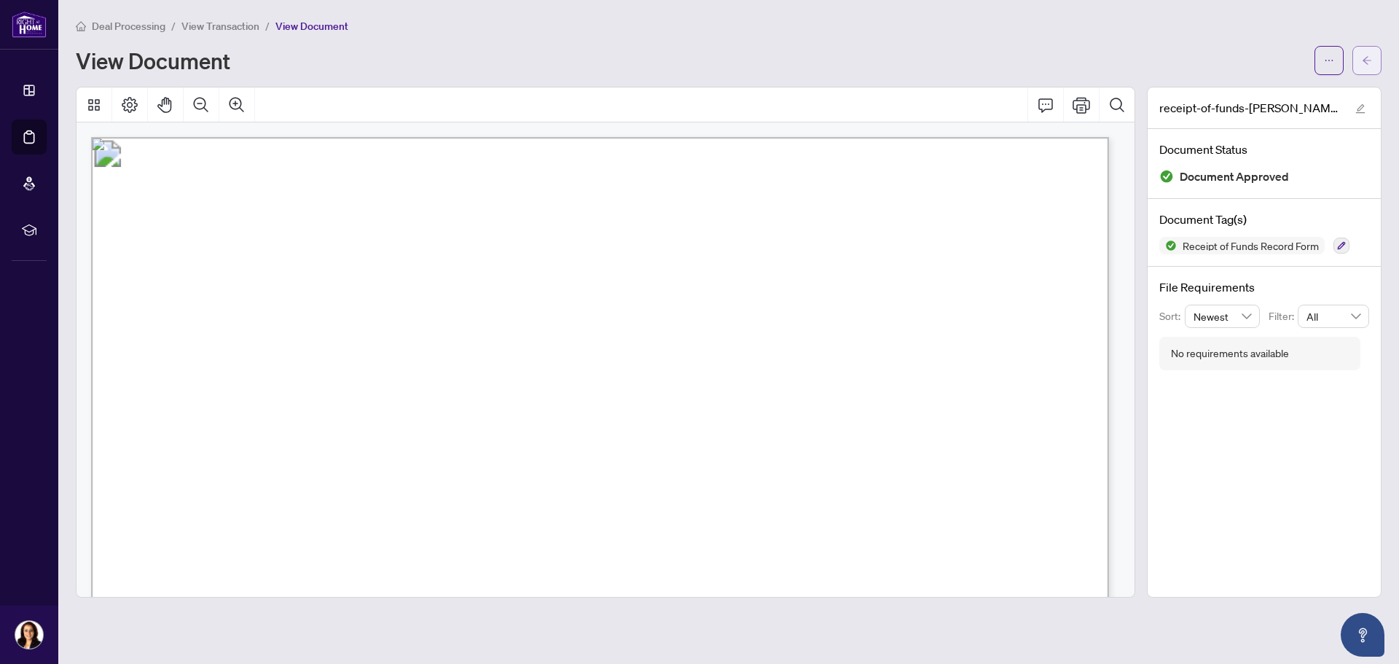
click at [1370, 57] on icon "arrow-left" at bounding box center [1367, 60] width 10 height 10
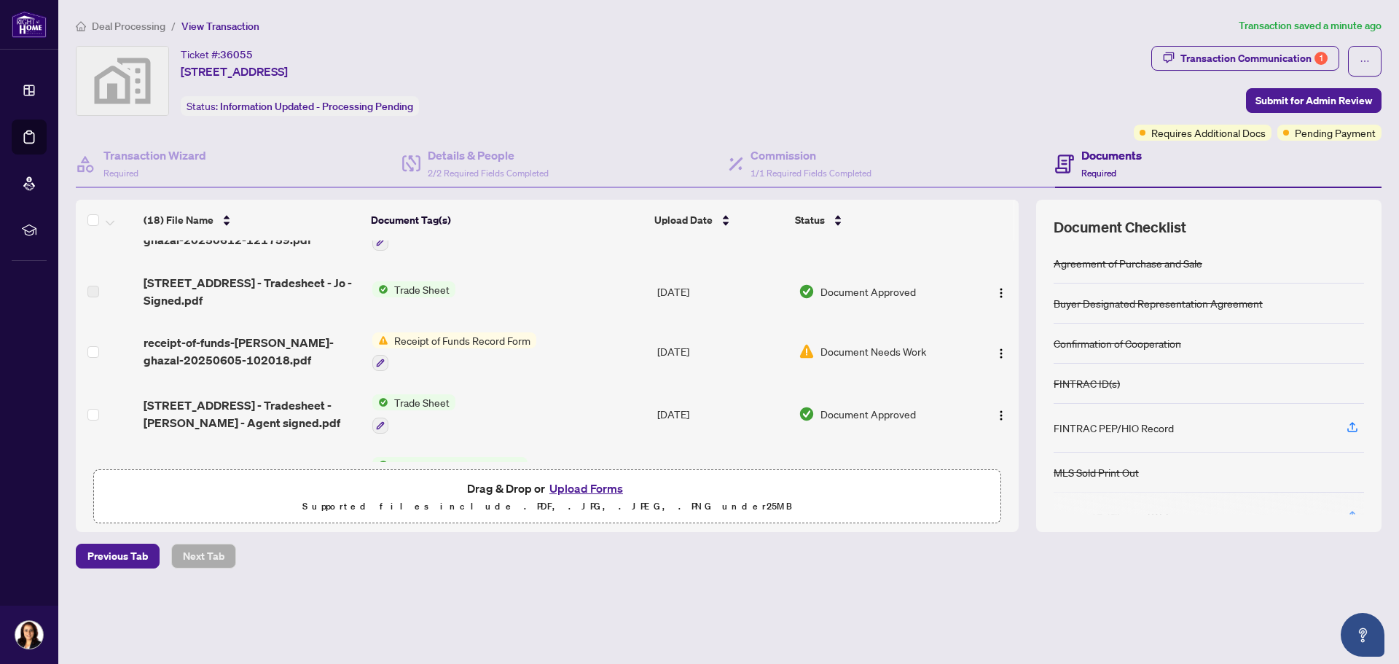
scroll to position [209, 0]
click at [1309, 135] on span "Pending Payment" at bounding box center [1335, 133] width 81 height 16
click at [1194, 141] on div "Documents Required" at bounding box center [1218, 164] width 326 height 47
click at [1196, 131] on span "Requires Additional Docs" at bounding box center [1208, 133] width 114 height 16
click at [1275, 56] on div "Transaction Communication 1" at bounding box center [1253, 58] width 147 height 23
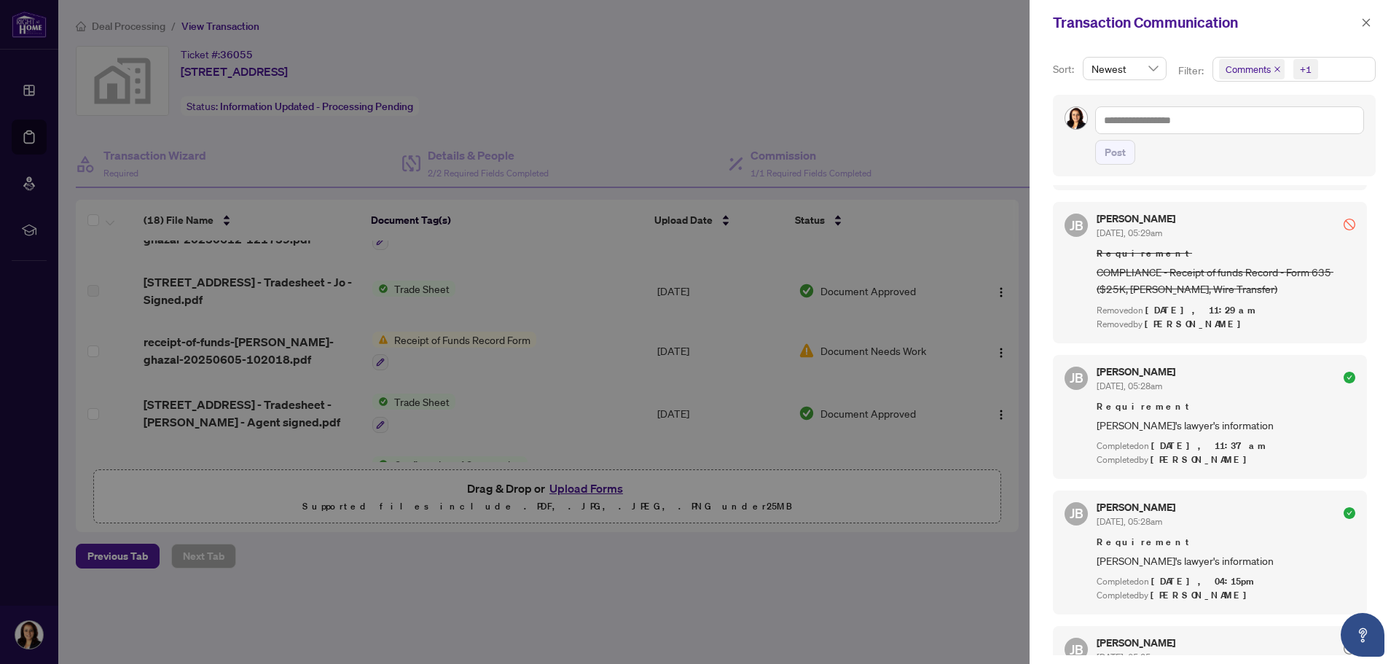
scroll to position [1749, 0]
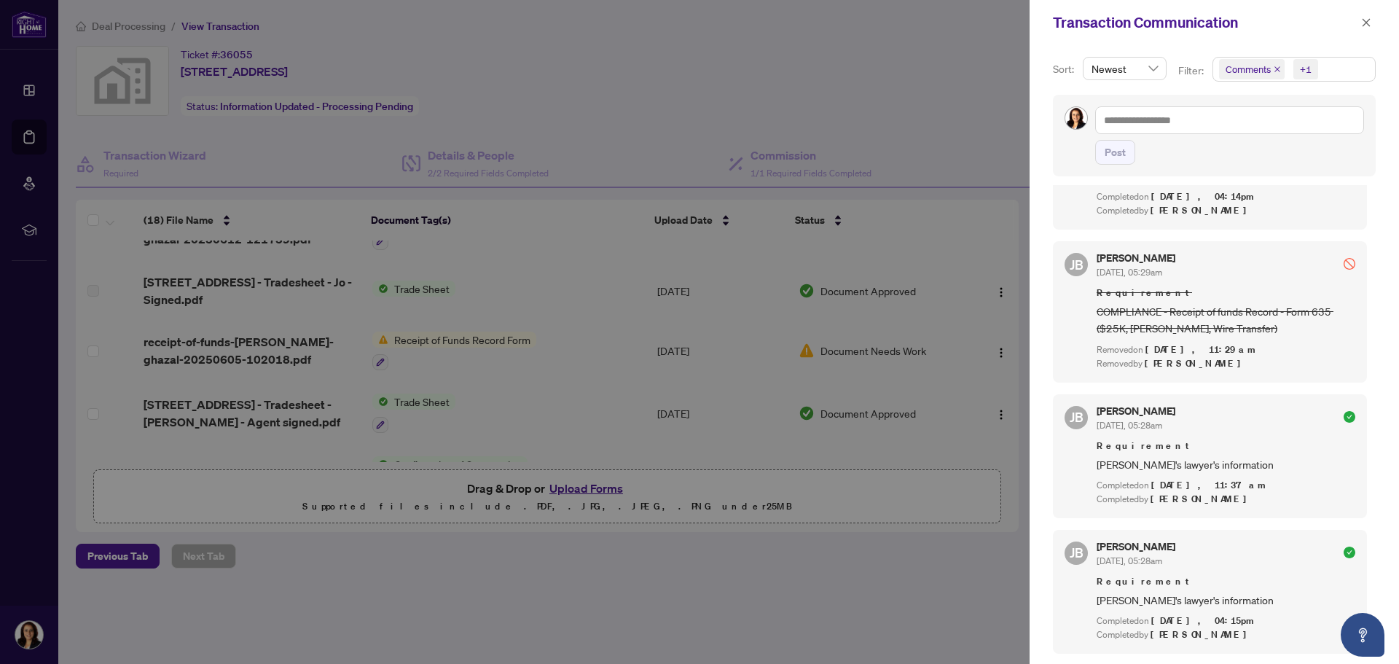
click at [1191, 286] on span "Requirement" at bounding box center [1226, 293] width 259 height 15
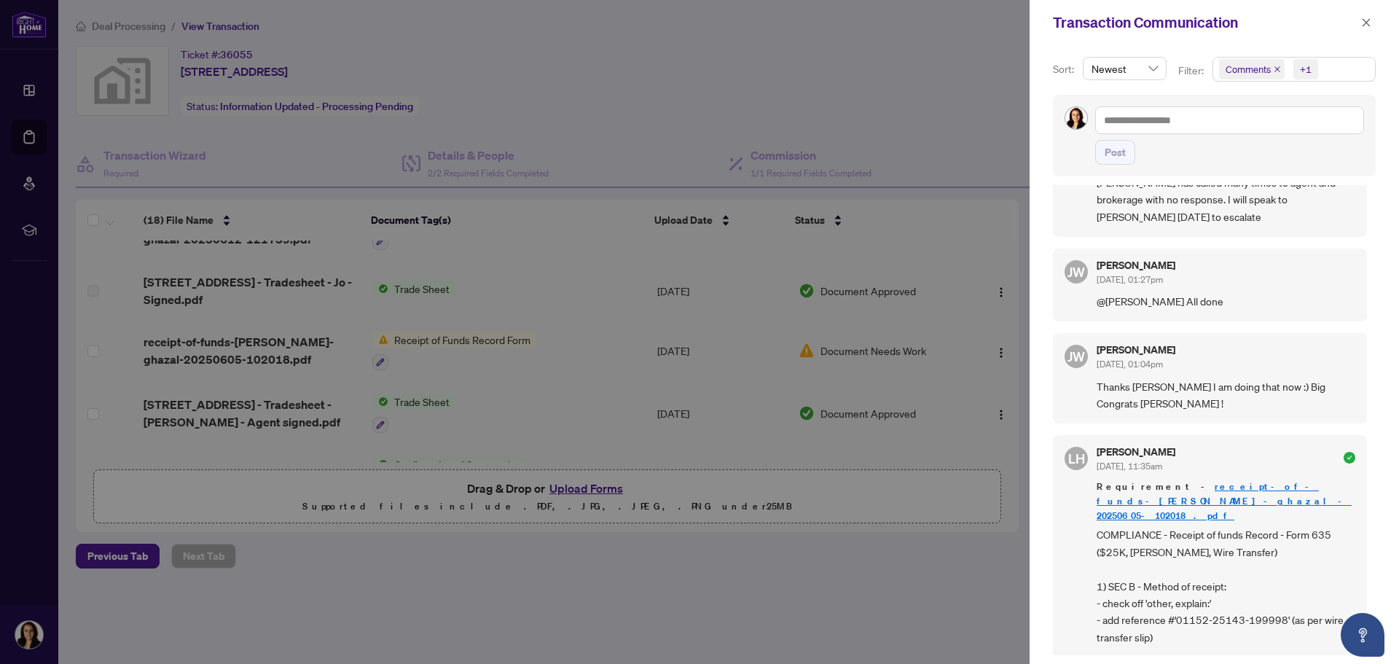
scroll to position [0, 0]
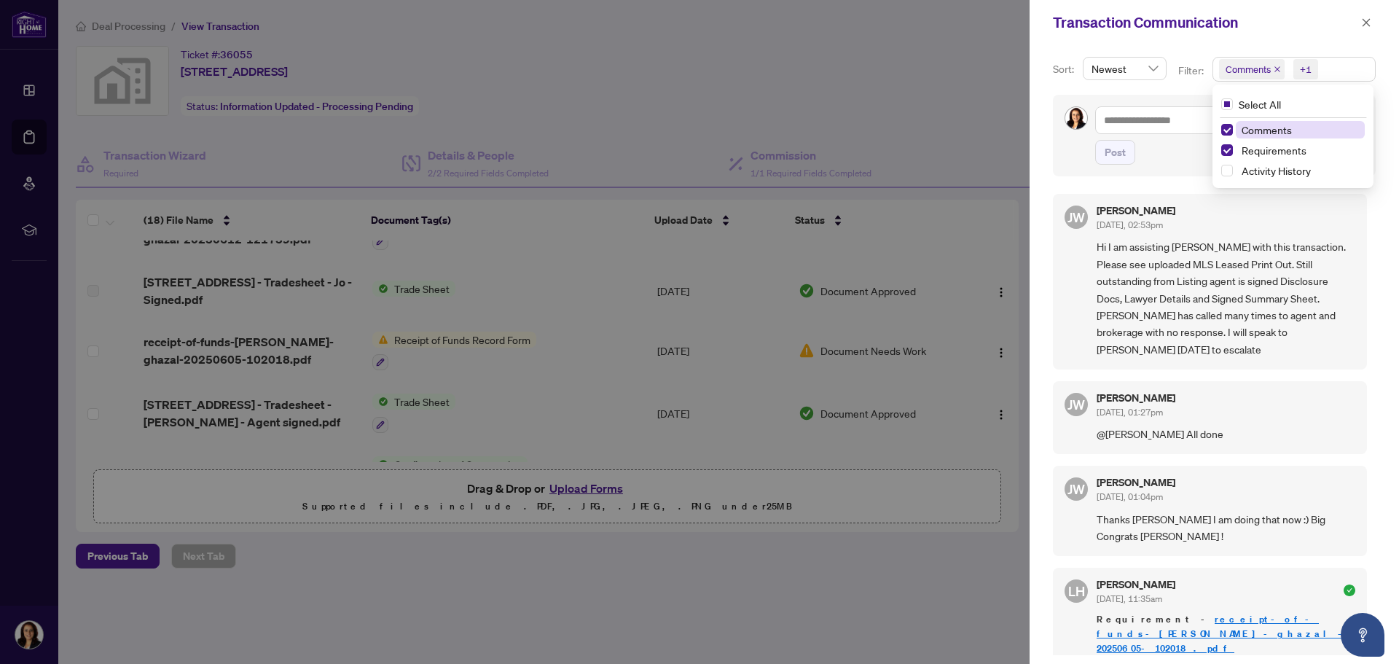
click at [1304, 69] on div "+1" at bounding box center [1306, 69] width 12 height 15
click at [1283, 129] on span "Comments" at bounding box center [1267, 129] width 50 height 13
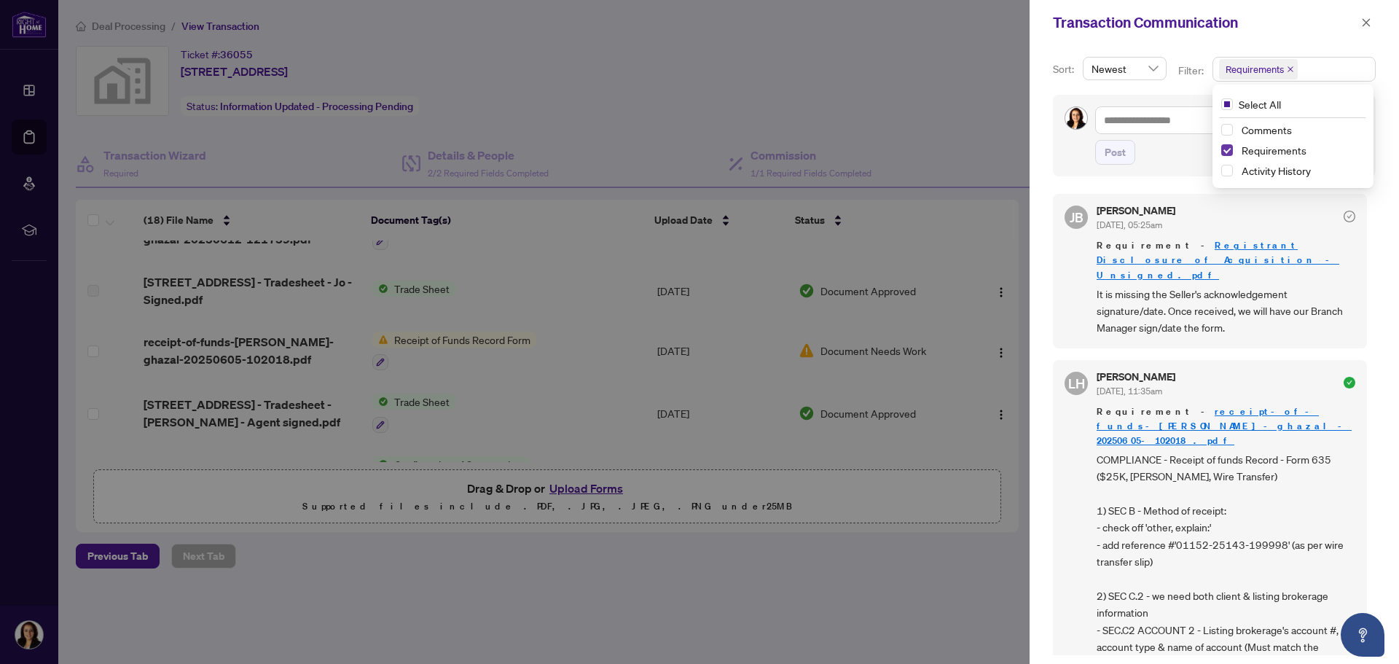
click at [1227, 150] on span "Select Requirements" at bounding box center [1227, 150] width 12 height 12
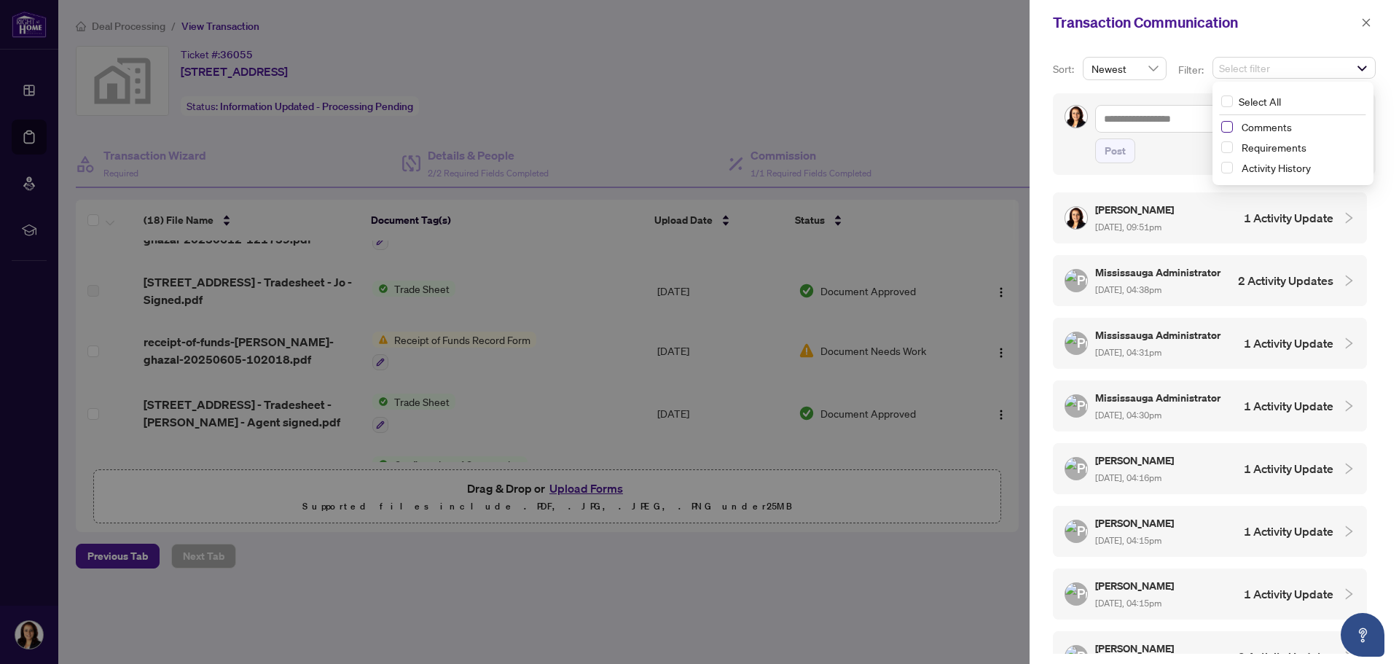
click at [1225, 124] on span "Select Comments" at bounding box center [1227, 127] width 12 height 12
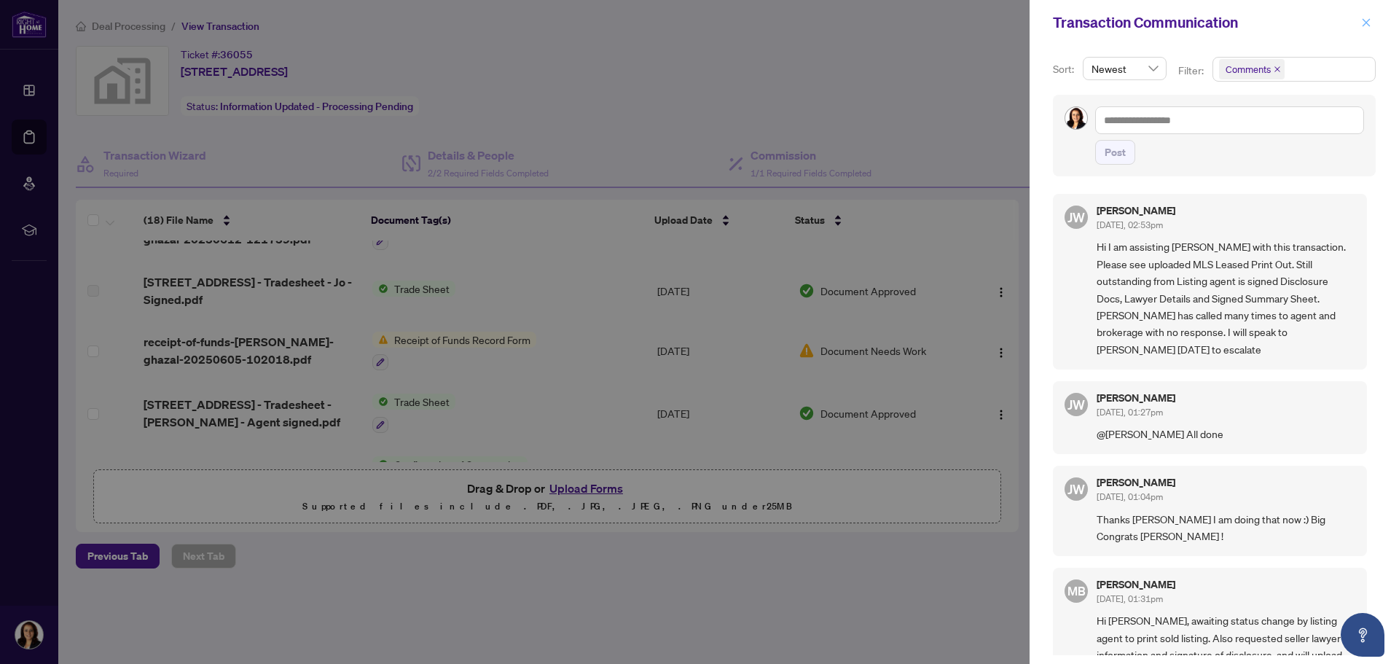
click at [1367, 24] on icon "close" at bounding box center [1367, 22] width 8 height 8
